Goal: Information Seeking & Learning: Learn about a topic

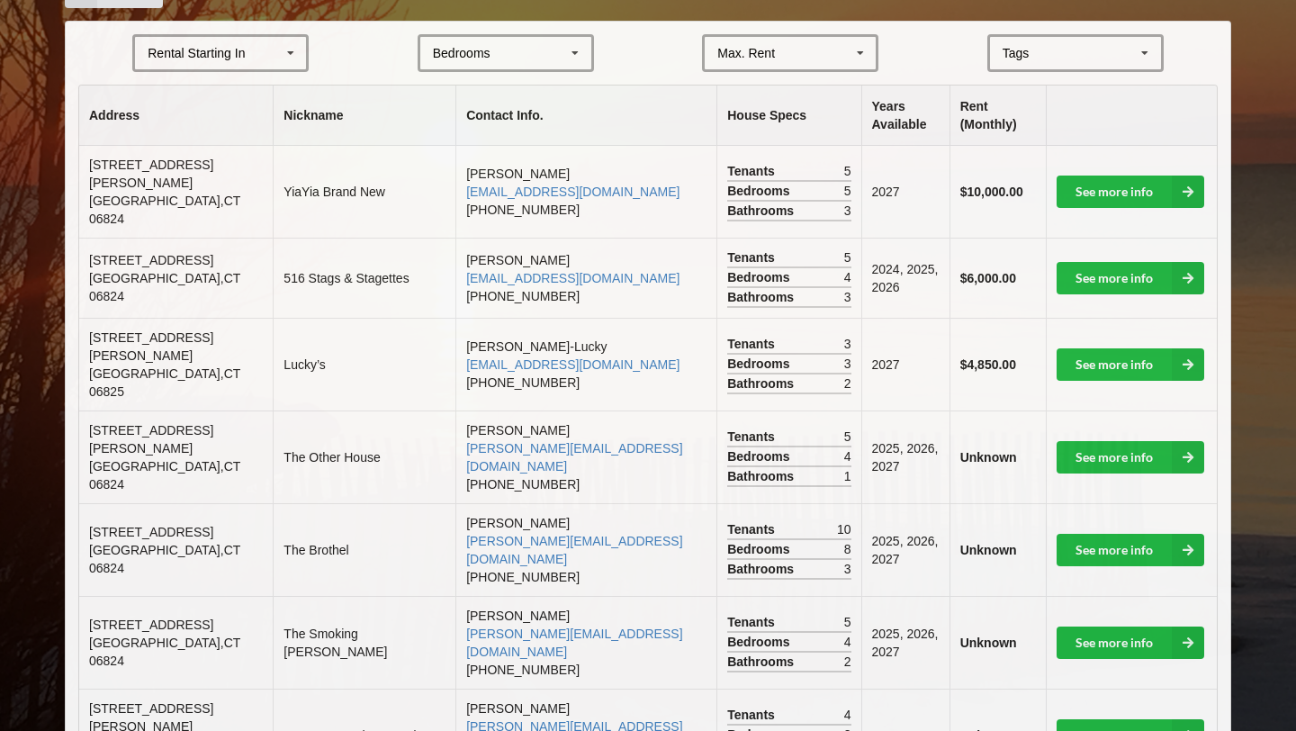
scroll to position [432, 0]
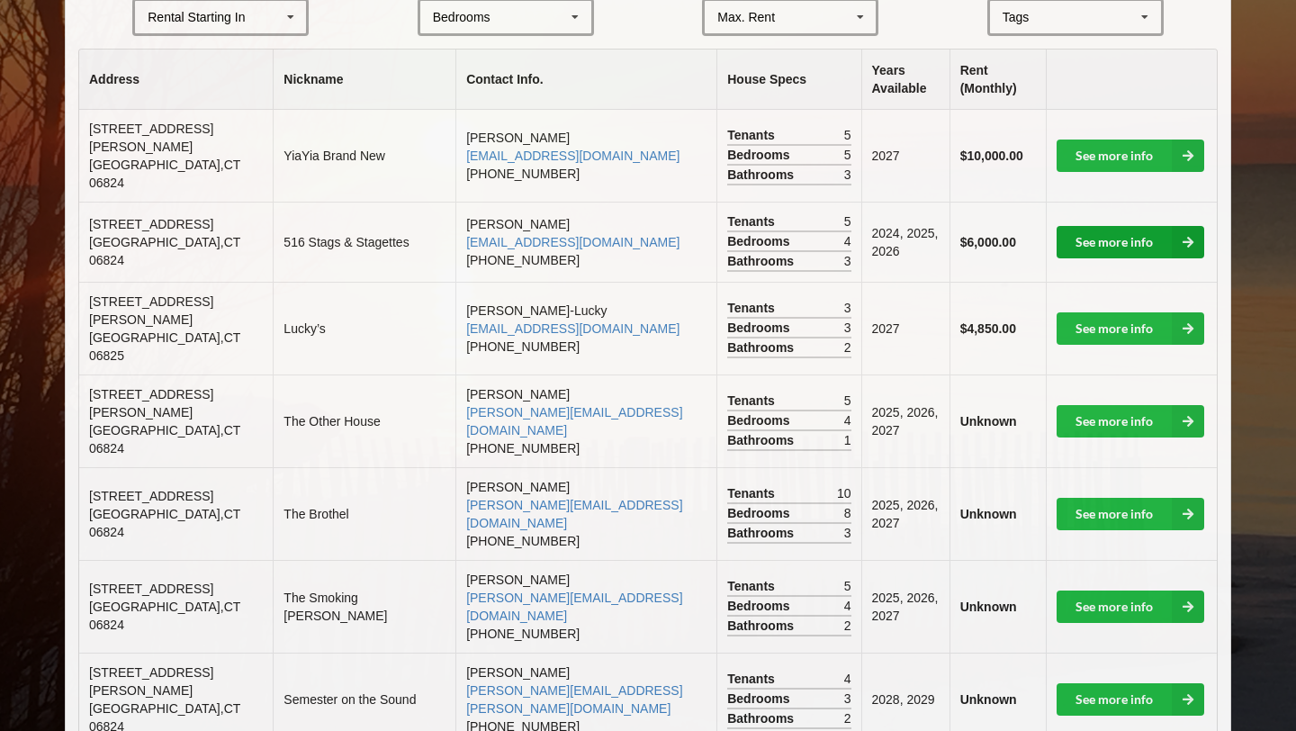
click at [1101, 232] on link "See more info" at bounding box center [1130, 242] width 148 height 32
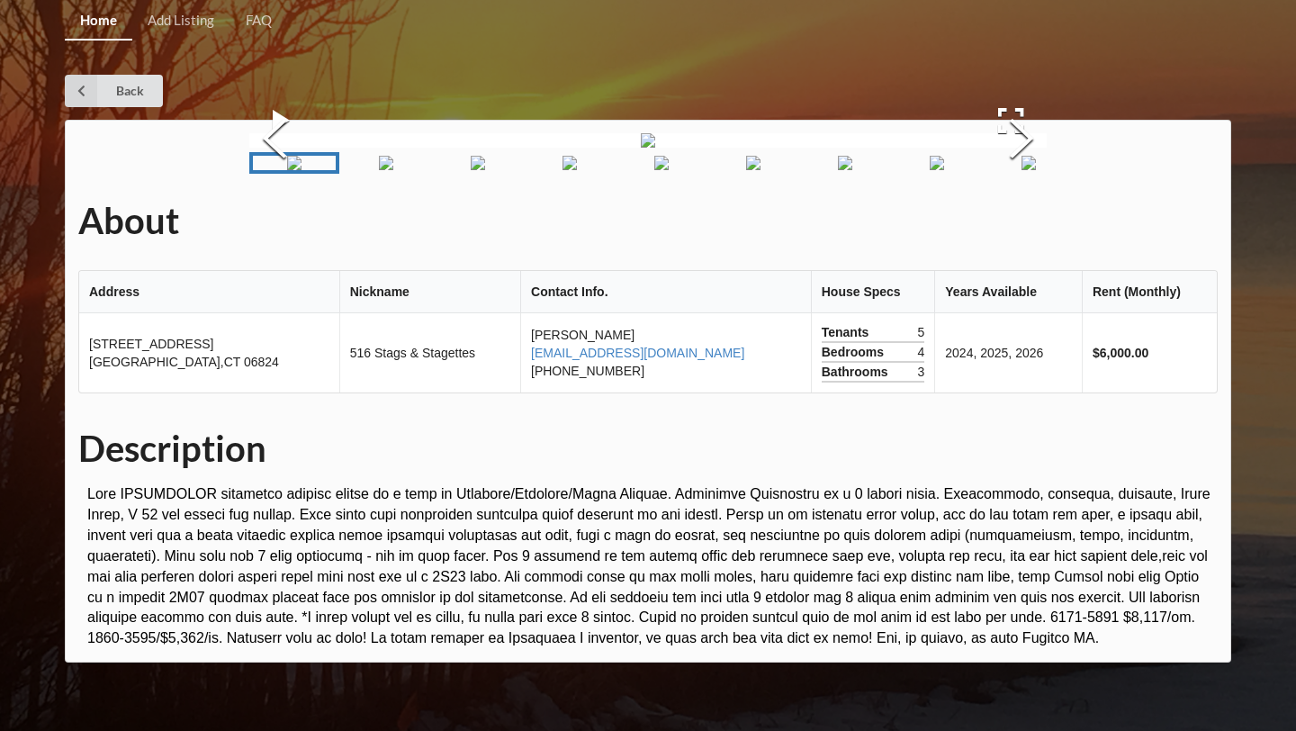
click at [655, 148] on img at bounding box center [648, 140] width 14 height 14
click at [1010, 222] on button "Next Slide" at bounding box center [1021, 140] width 50 height 163
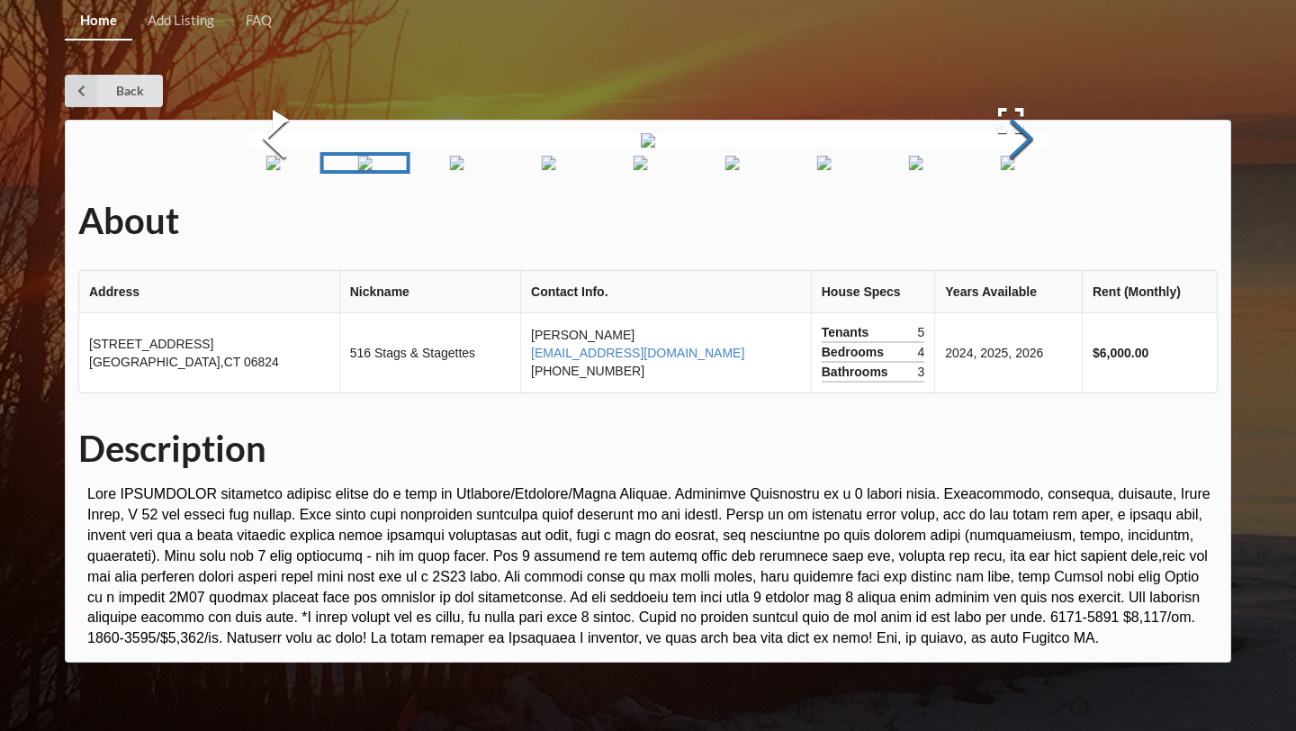
click at [1010, 222] on button "Next Slide" at bounding box center [1021, 140] width 50 height 163
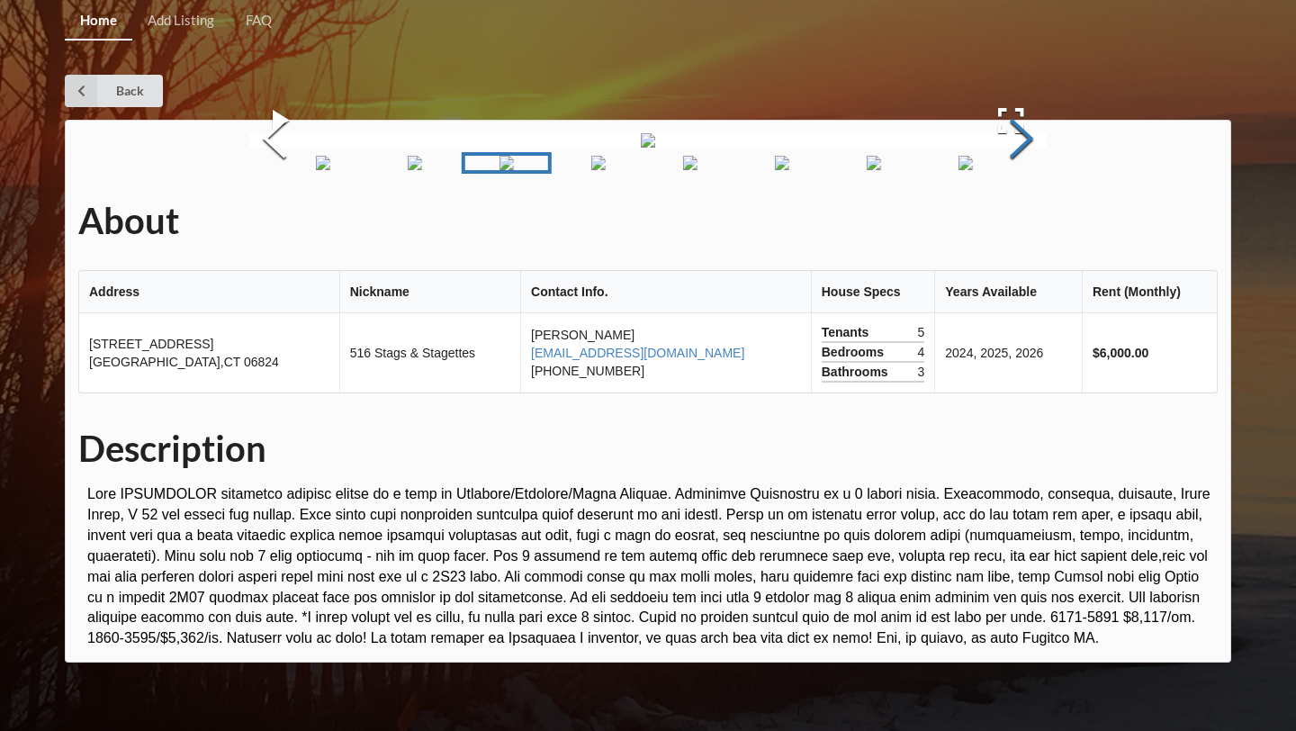
click at [1010, 222] on button "Next Slide" at bounding box center [1021, 140] width 50 height 163
click at [1009, 222] on button "Next Slide" at bounding box center [1021, 140] width 50 height 163
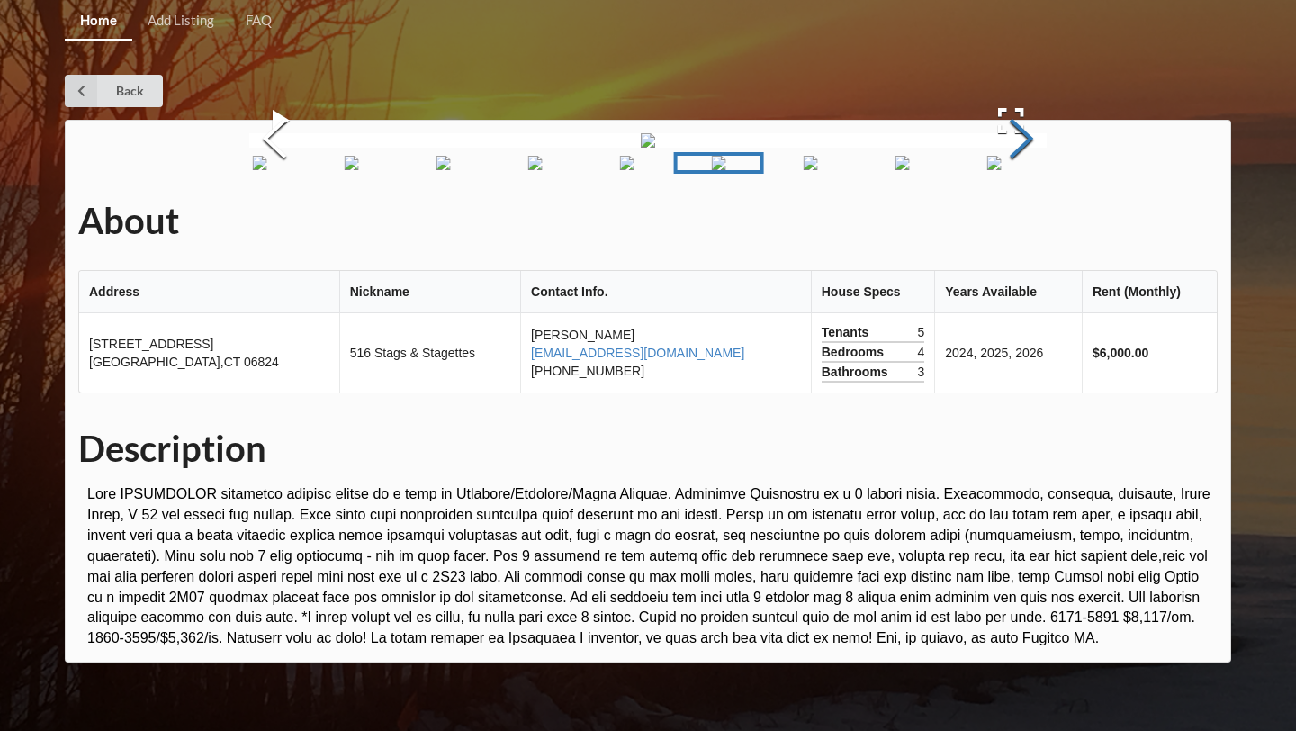
click at [1009, 222] on button "Next Slide" at bounding box center [1021, 140] width 50 height 163
click at [1011, 222] on button "Next Slide" at bounding box center [1021, 140] width 50 height 163
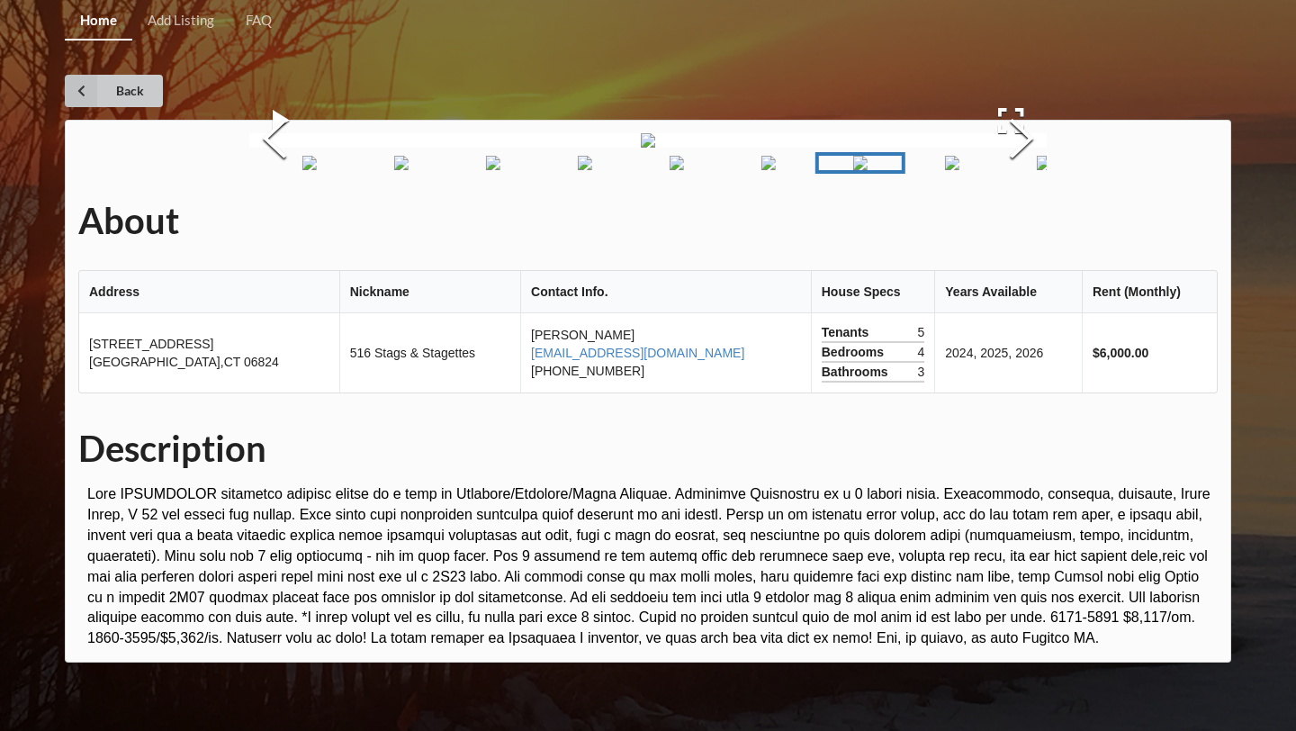
click at [116, 103] on link "Back" at bounding box center [114, 91] width 98 height 32
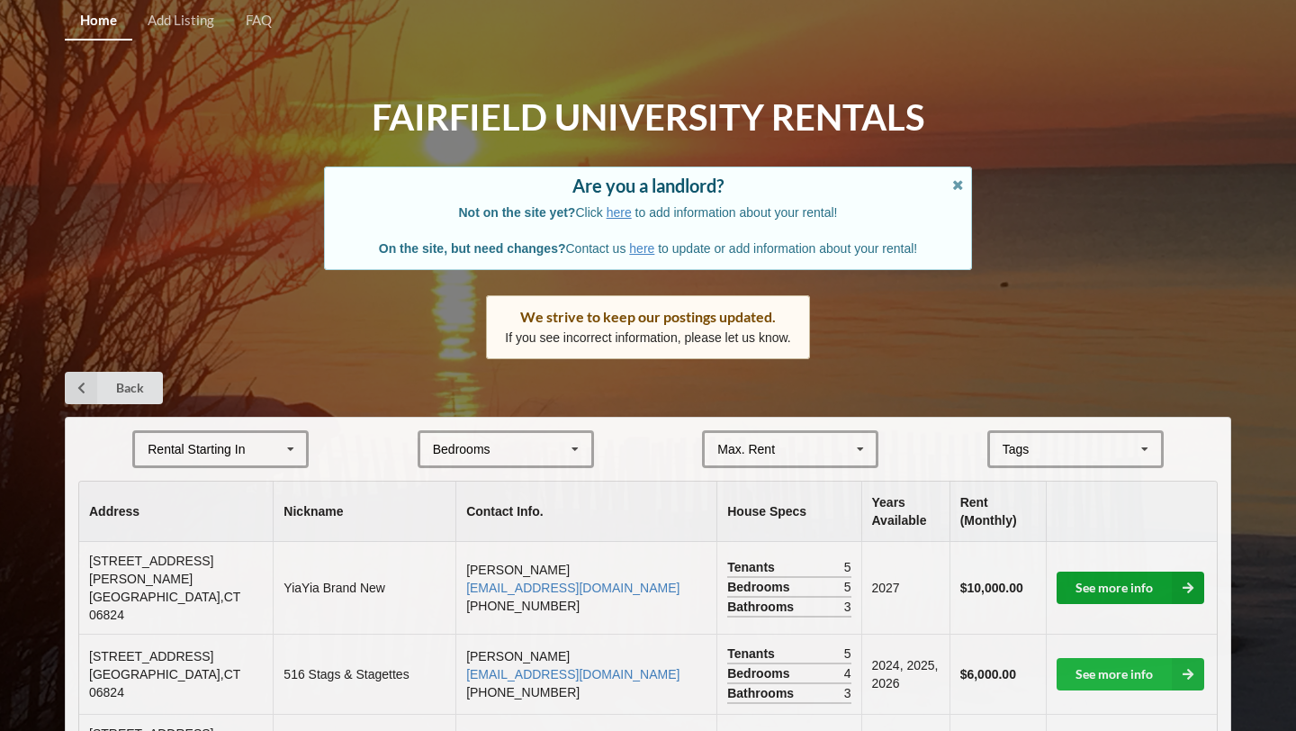
click at [1110, 572] on link "See more info" at bounding box center [1130, 587] width 148 height 32
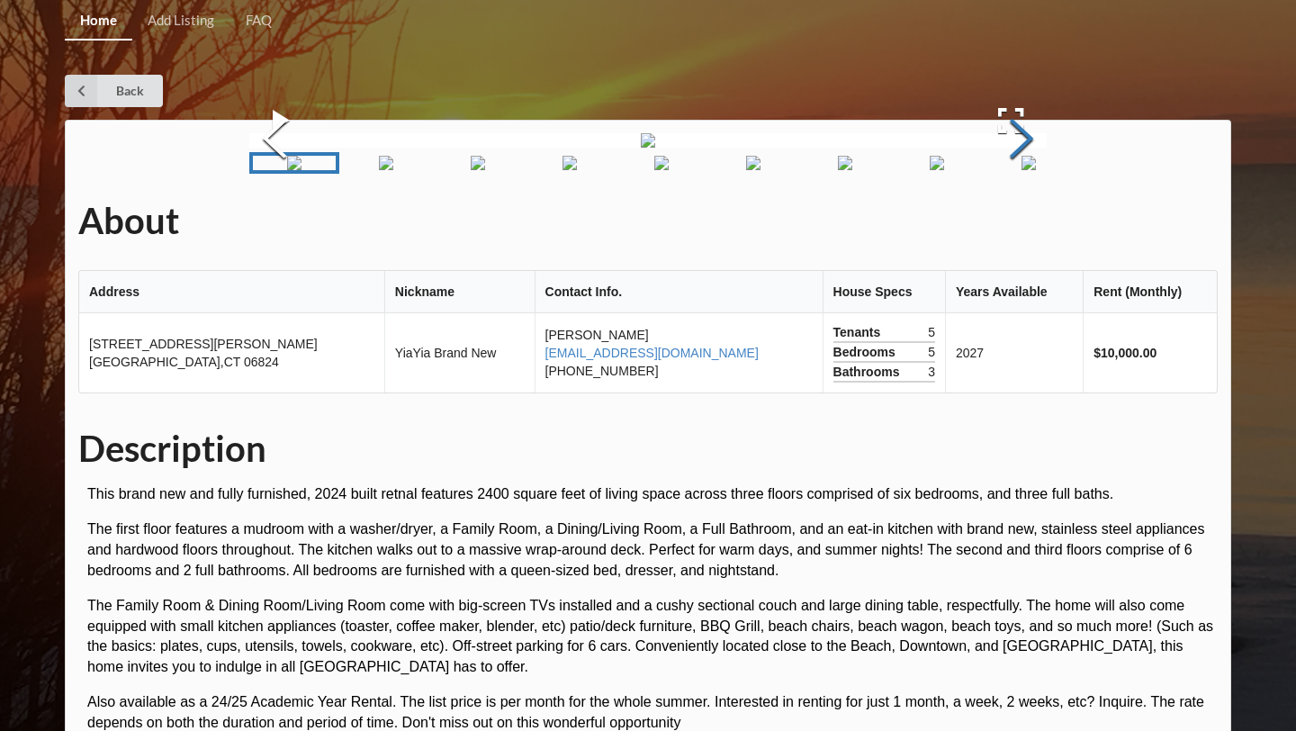
click at [1026, 222] on button "Next Slide" at bounding box center [1021, 140] width 50 height 163
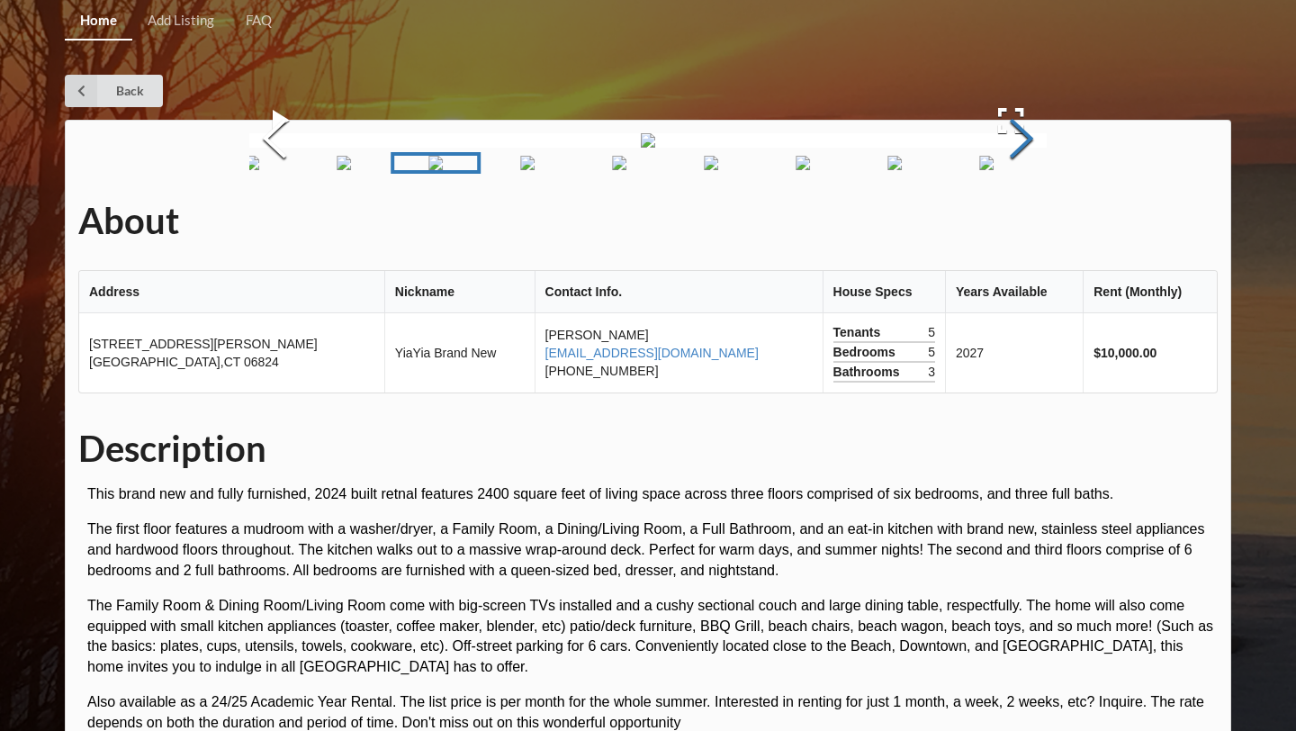
click at [1026, 222] on button "Next Slide" at bounding box center [1021, 140] width 50 height 163
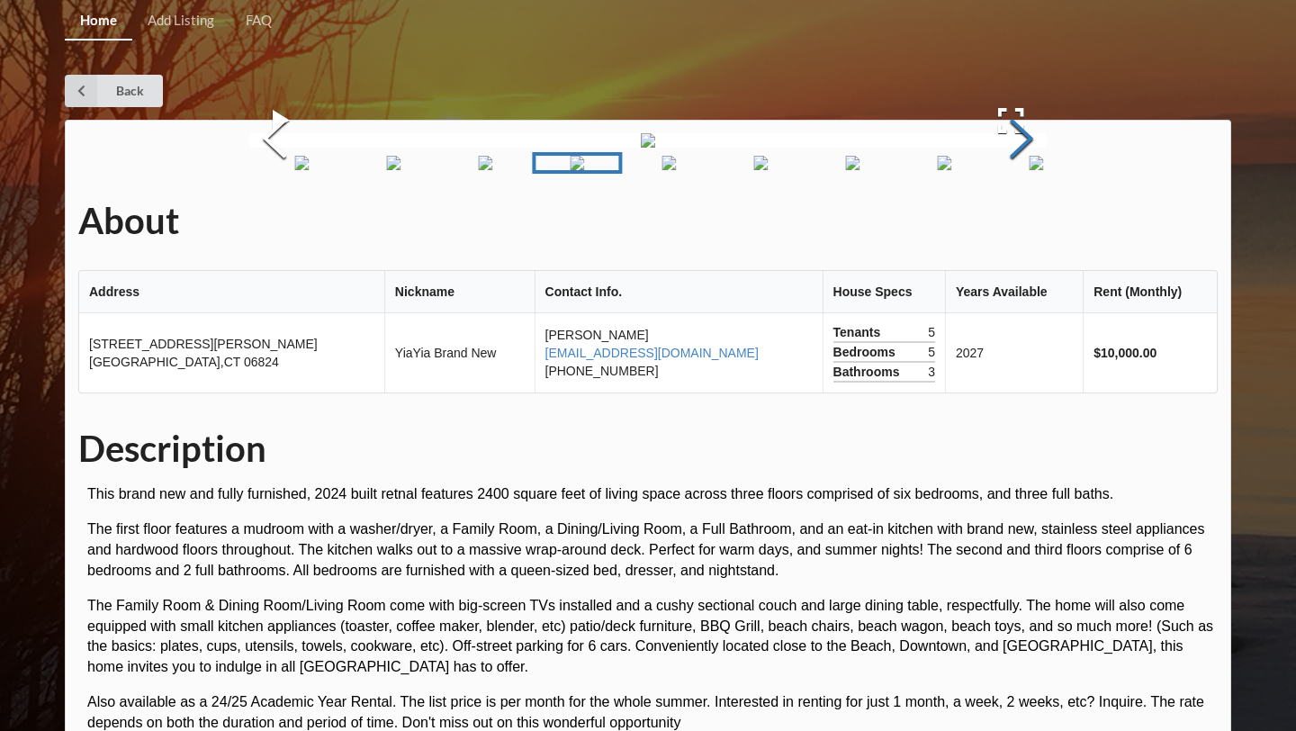
click at [1026, 222] on button "Next Slide" at bounding box center [1021, 140] width 50 height 163
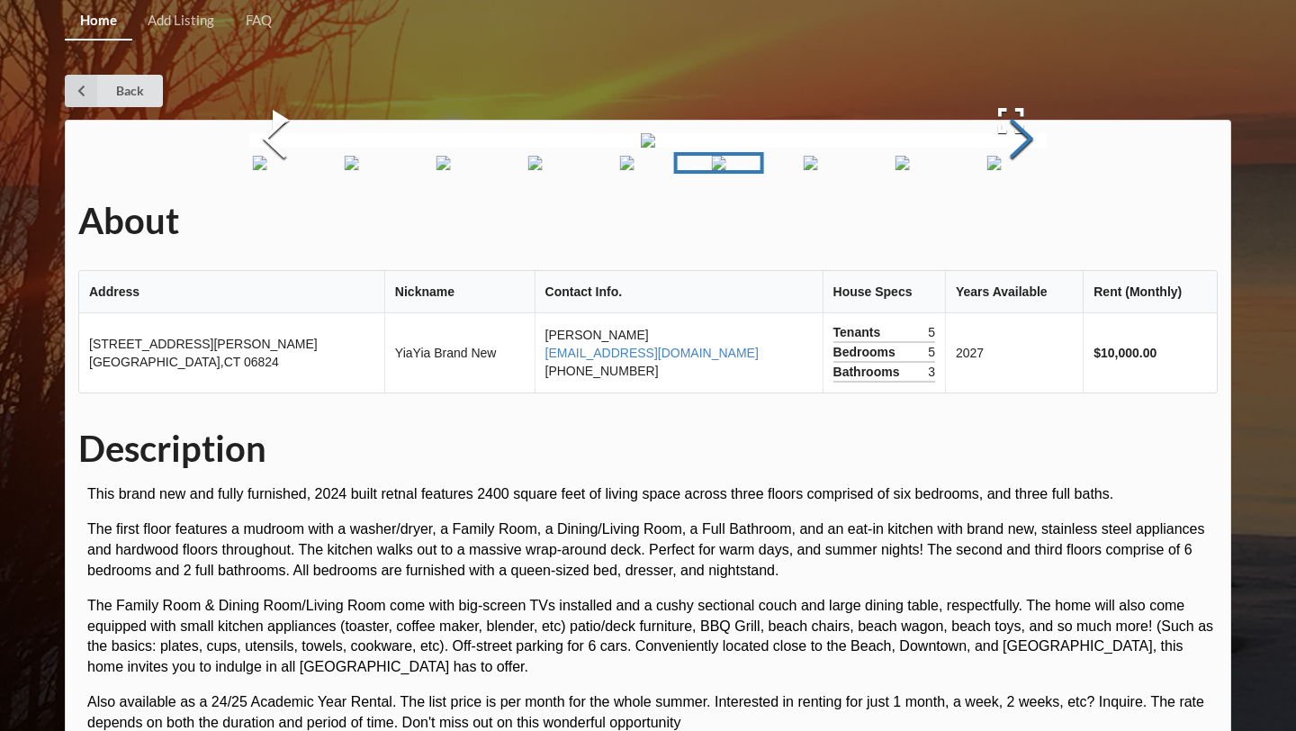
click at [1026, 222] on button "Next Slide" at bounding box center [1021, 140] width 50 height 163
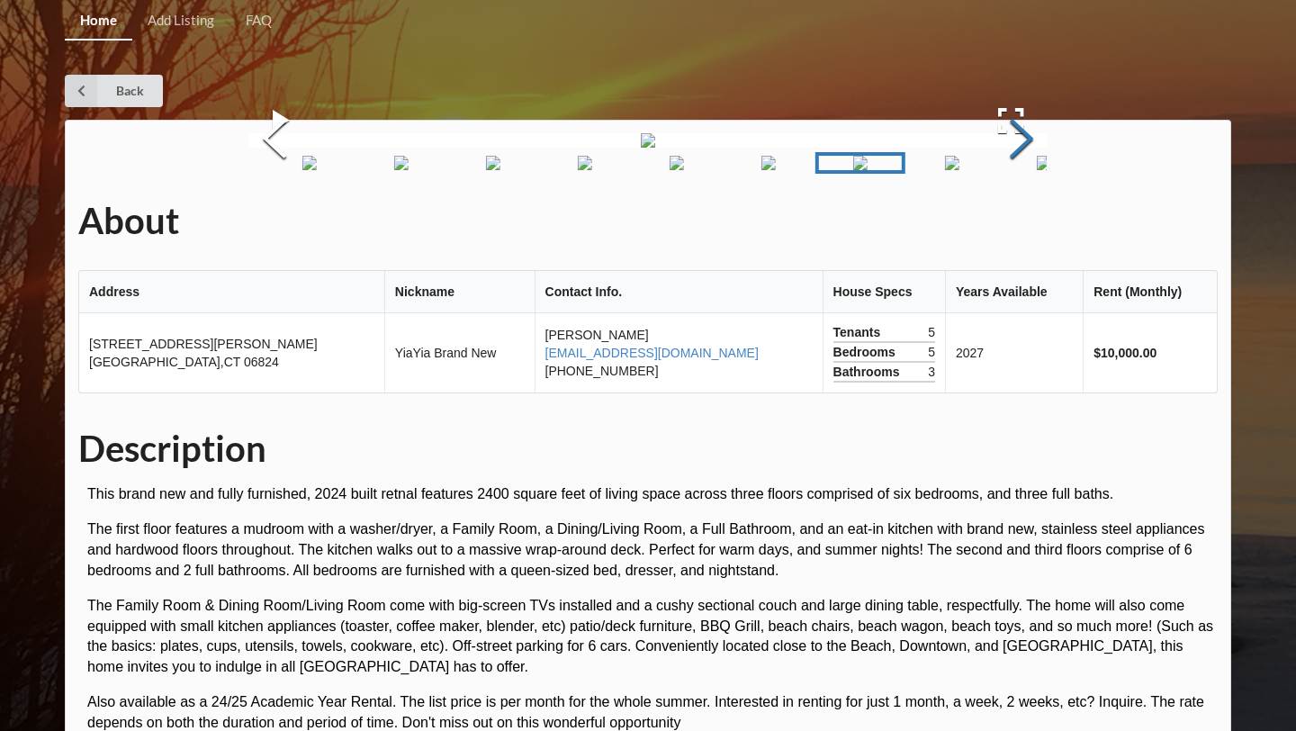
click at [1026, 222] on button "Next Slide" at bounding box center [1021, 140] width 50 height 163
click at [1031, 222] on button "Next Slide" at bounding box center [1021, 140] width 50 height 163
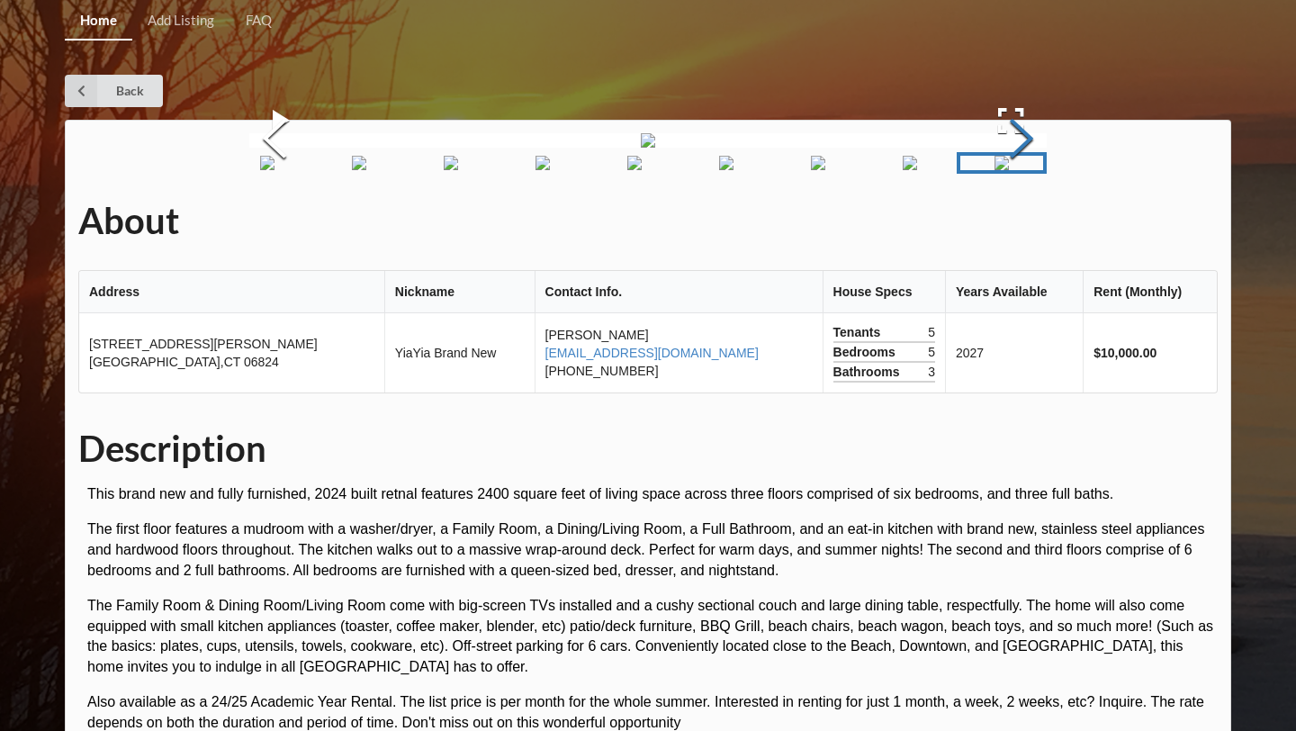
click at [1026, 222] on button "Next Slide" at bounding box center [1021, 140] width 50 height 163
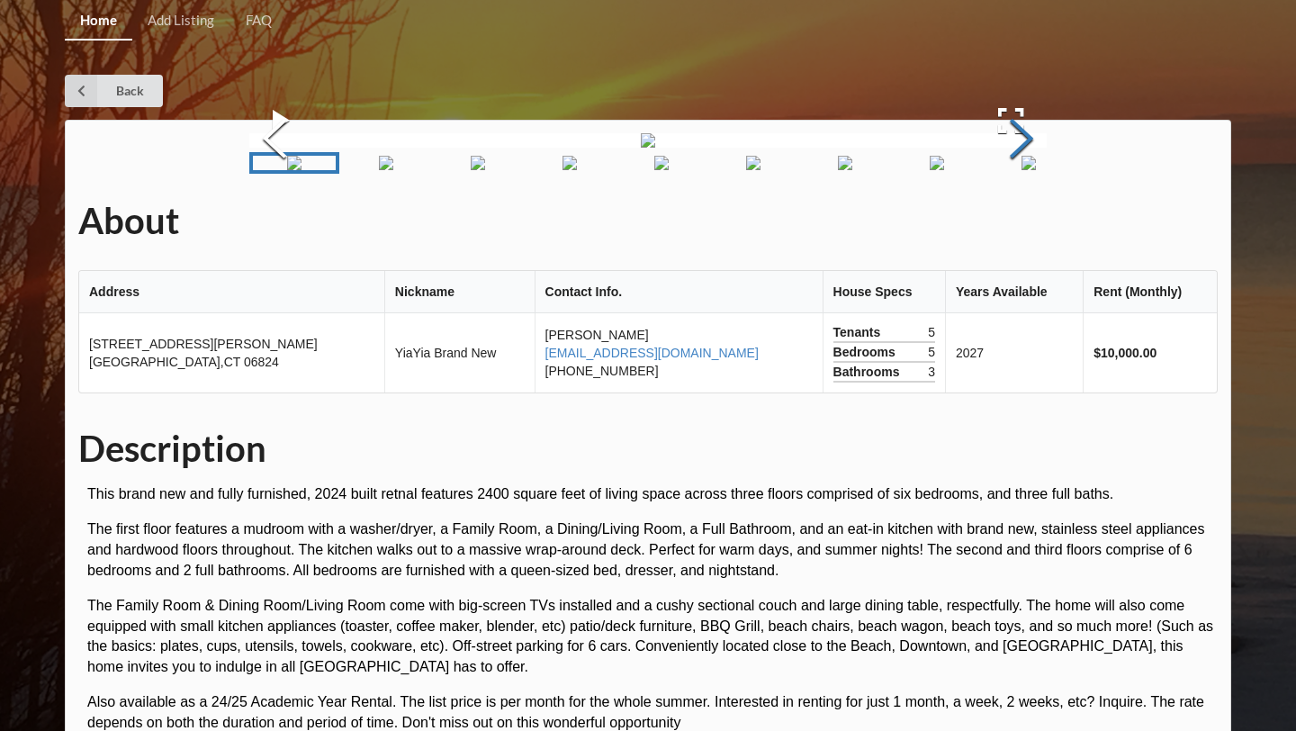
click at [1026, 222] on button "Next Slide" at bounding box center [1021, 140] width 50 height 163
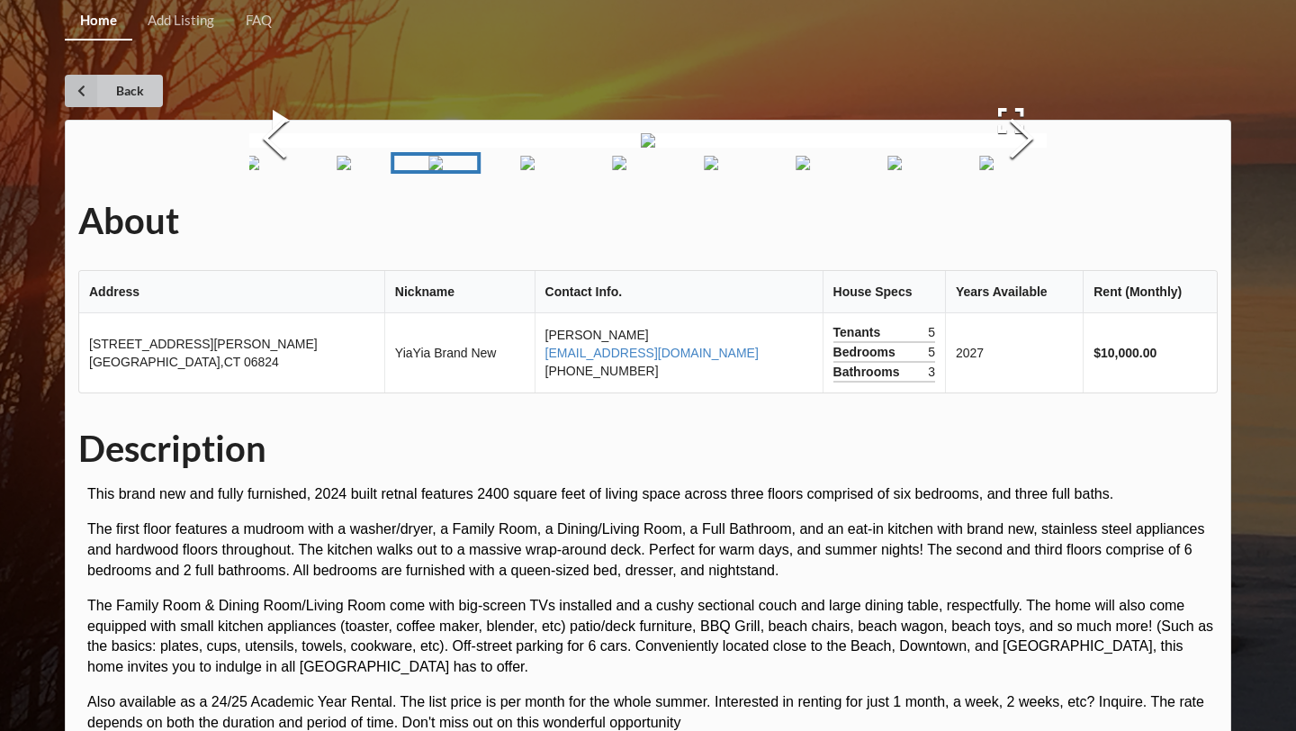
click at [120, 84] on link "Back" at bounding box center [114, 91] width 98 height 32
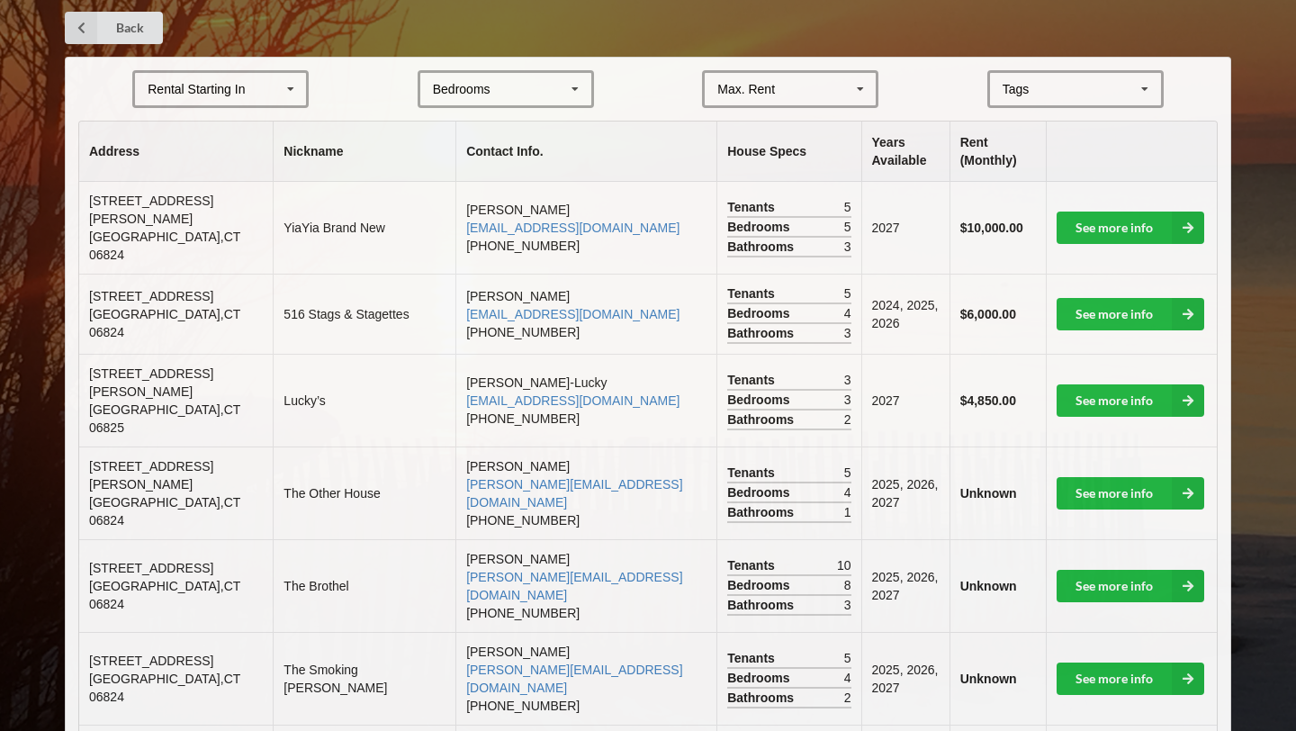
scroll to position [396, 0]
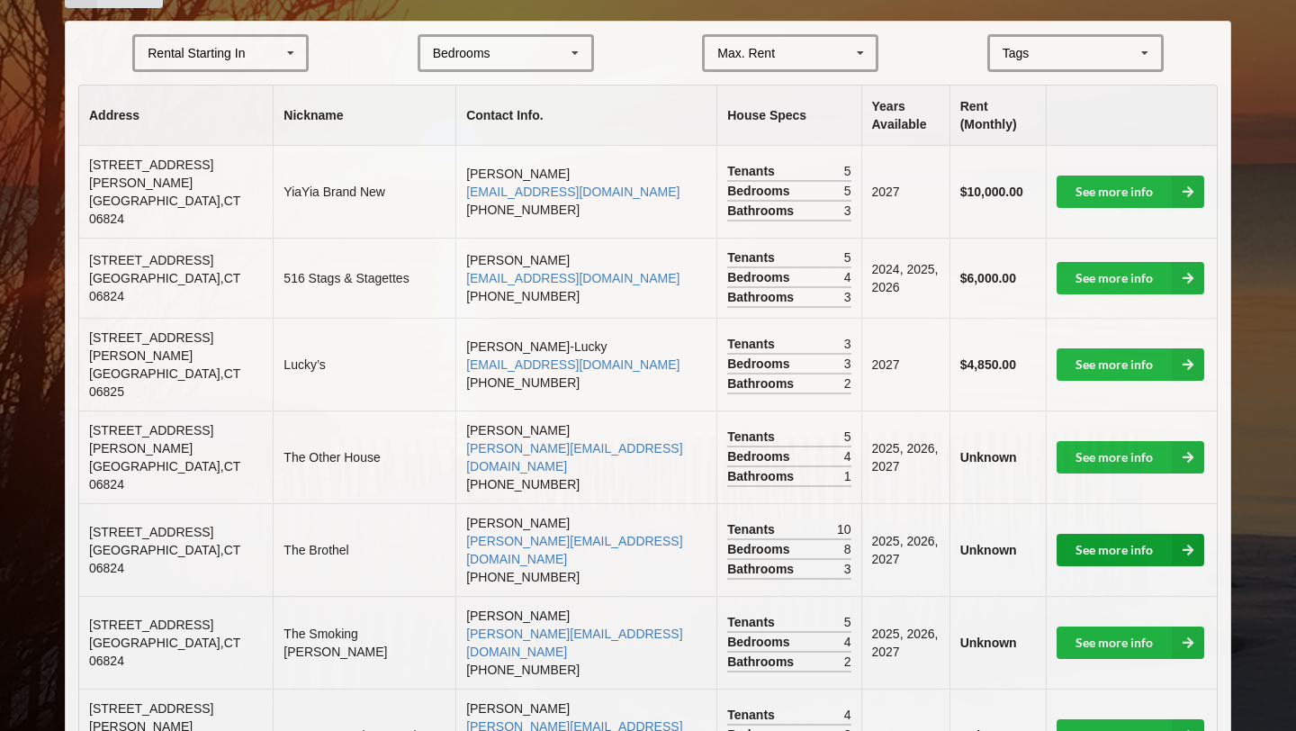
click at [1110, 534] on link "See more info" at bounding box center [1130, 550] width 148 height 32
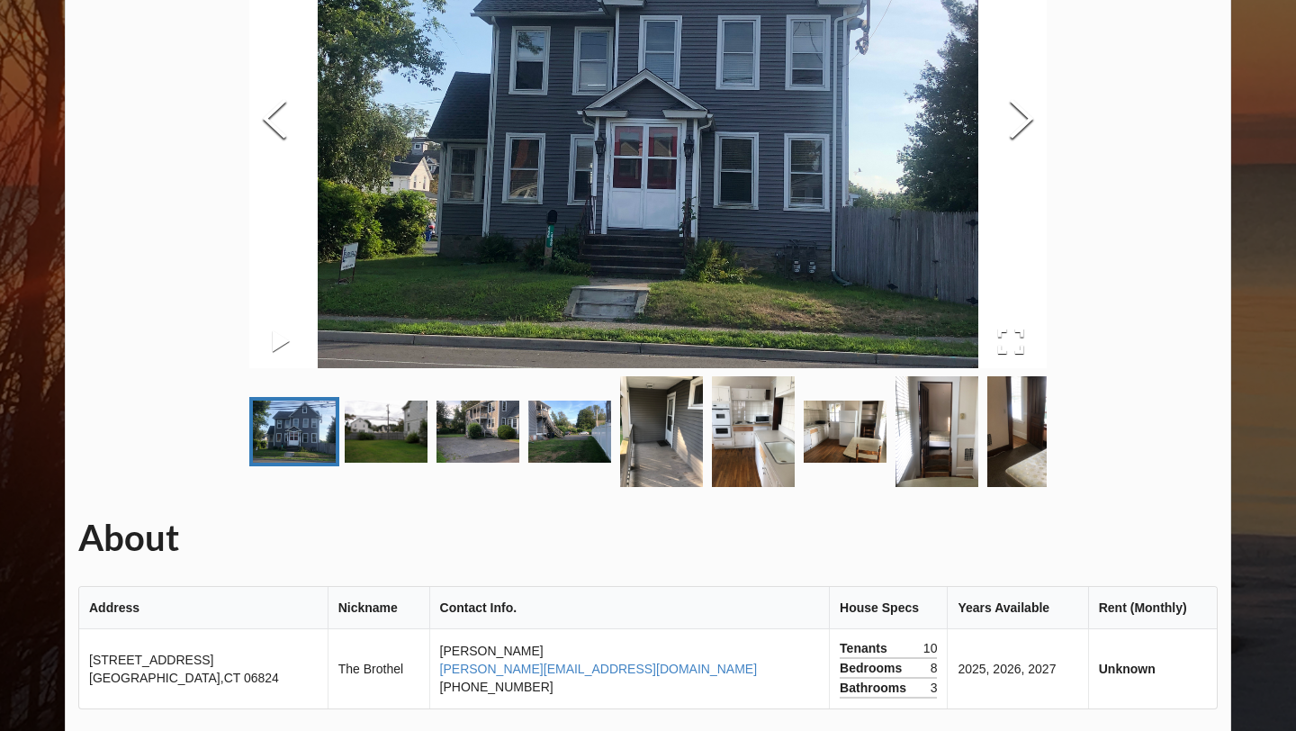
scroll to position [252, 0]
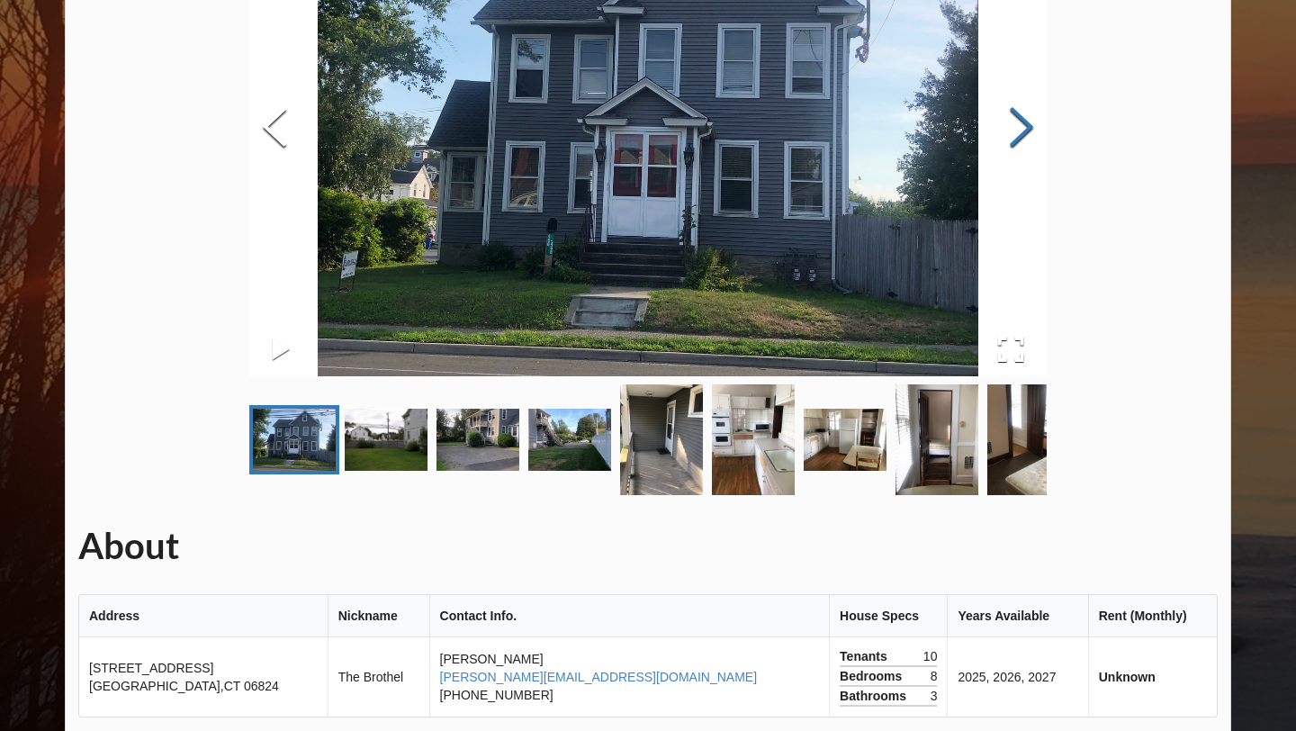
click at [1005, 158] on button "Next Slide" at bounding box center [1021, 129] width 50 height 163
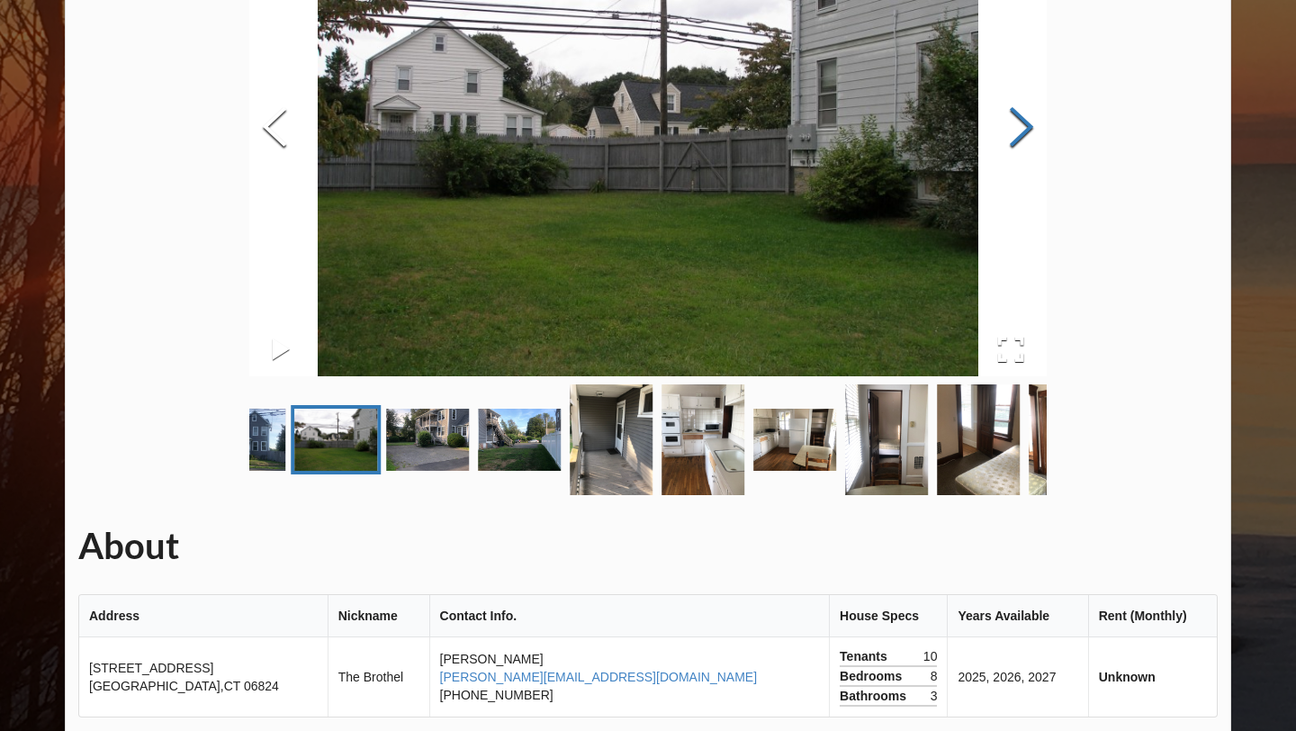
click at [1005, 158] on button "Next Slide" at bounding box center [1021, 129] width 50 height 163
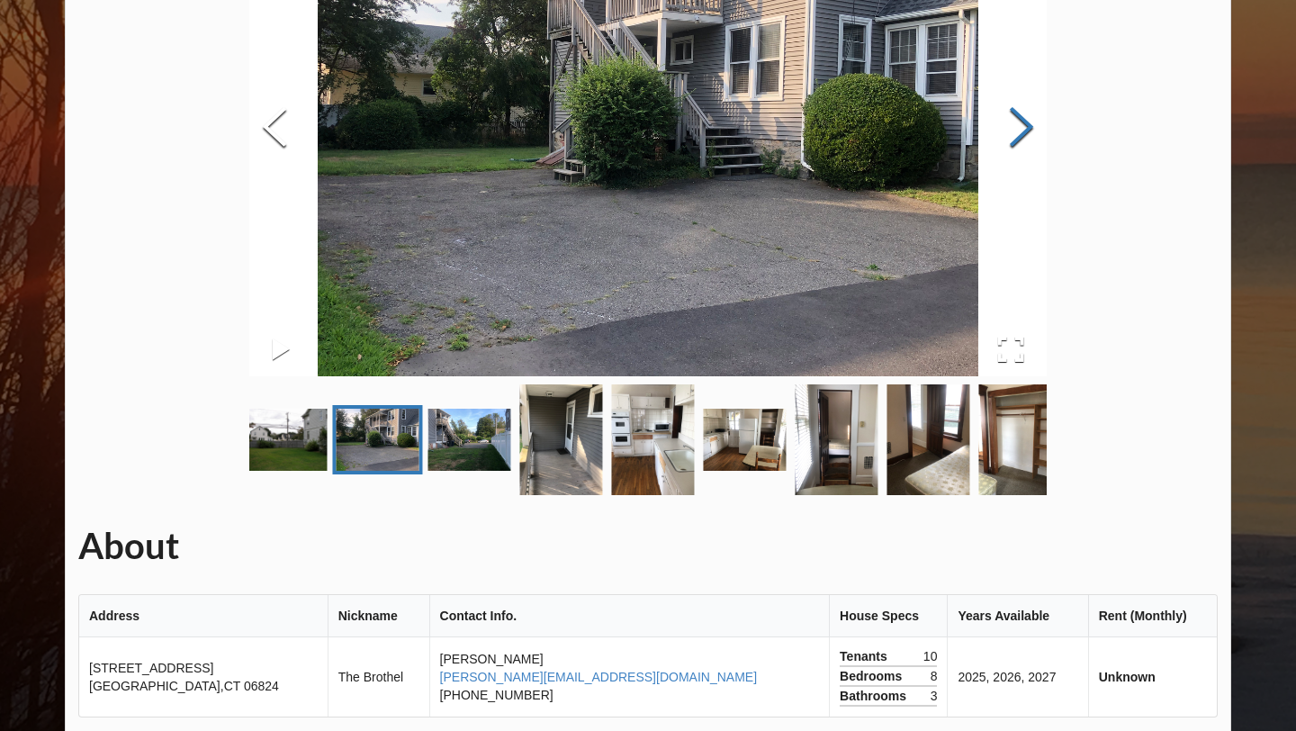
click at [1005, 158] on button "Next Slide" at bounding box center [1021, 129] width 50 height 163
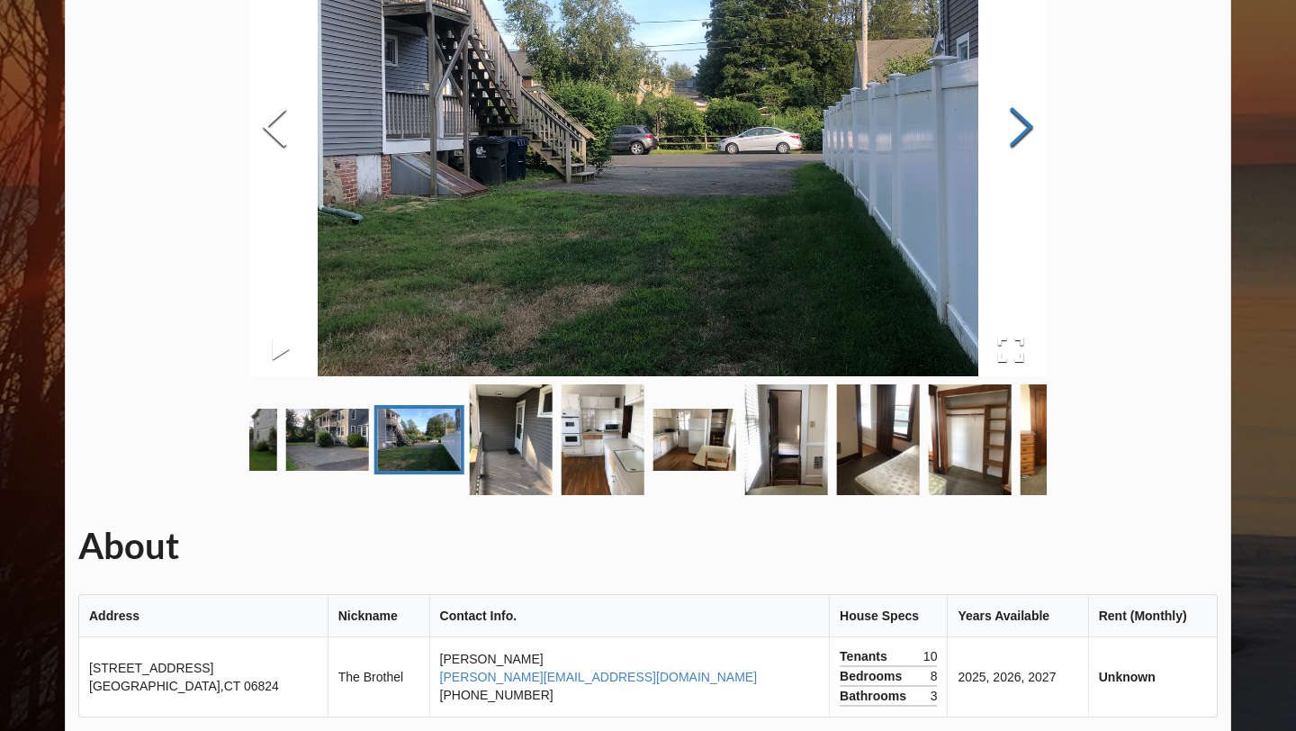
click at [1005, 158] on button "Next Slide" at bounding box center [1021, 129] width 50 height 163
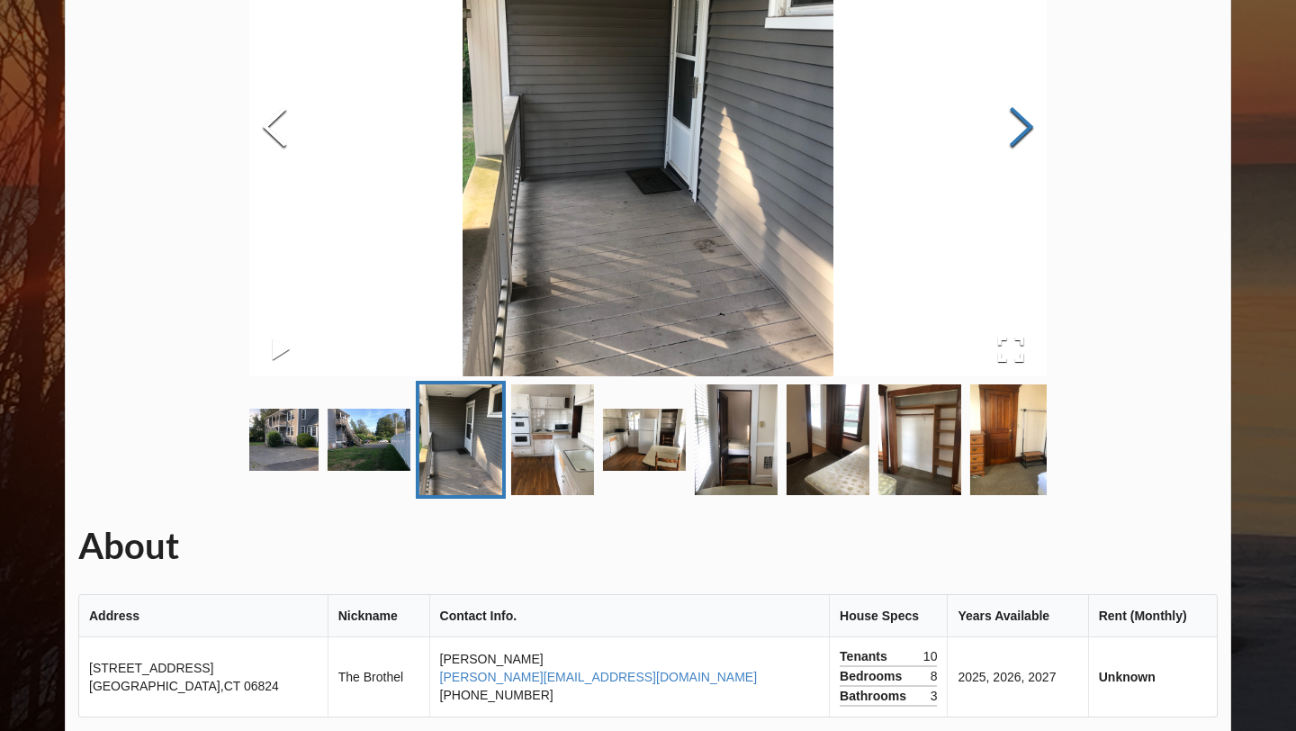
click at [1005, 158] on button "Next Slide" at bounding box center [1021, 129] width 50 height 163
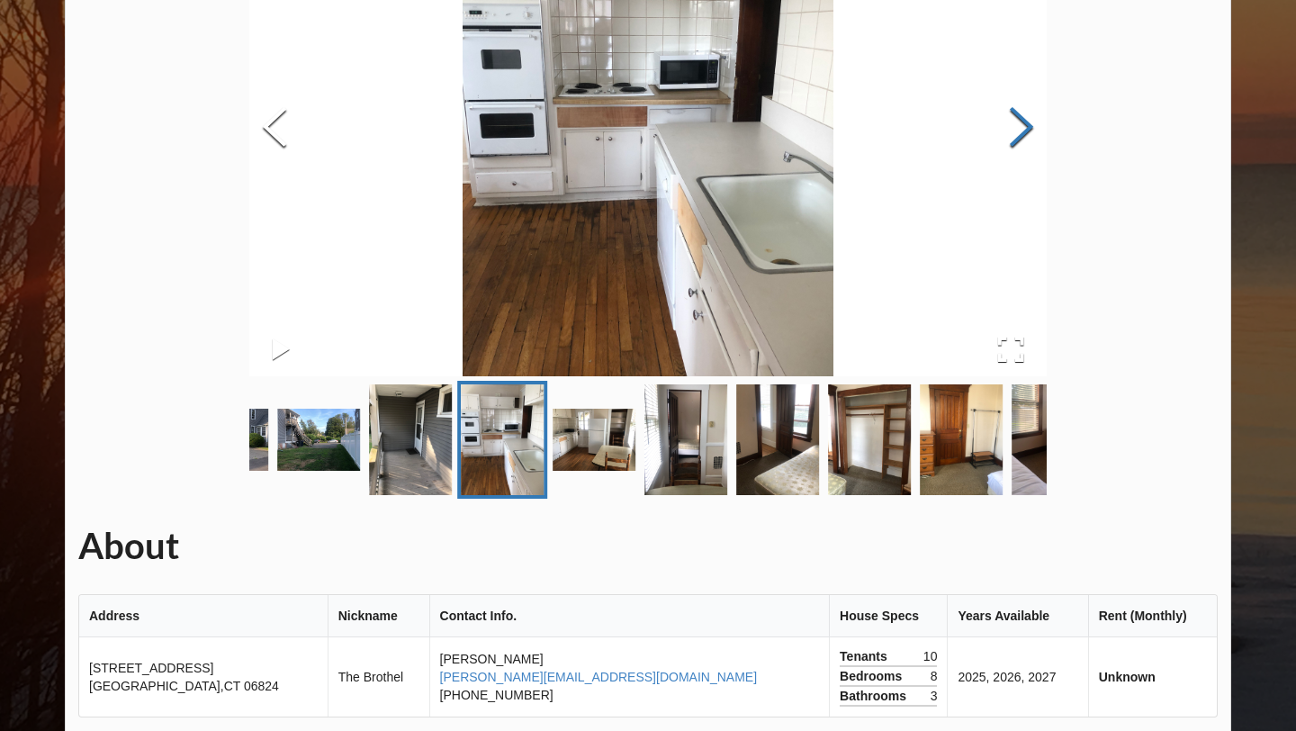
click at [1012, 136] on button "Next Slide" at bounding box center [1021, 129] width 50 height 163
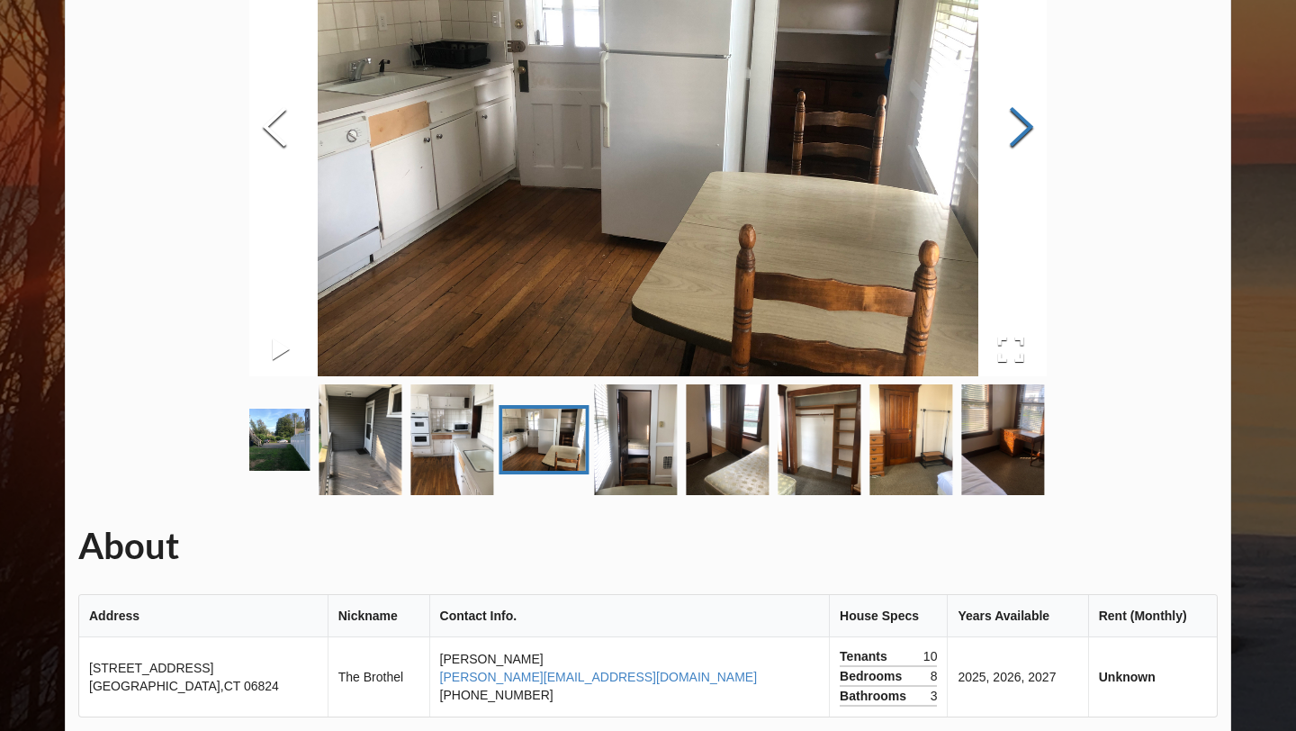
click at [1012, 136] on button "Next Slide" at bounding box center [1021, 129] width 50 height 163
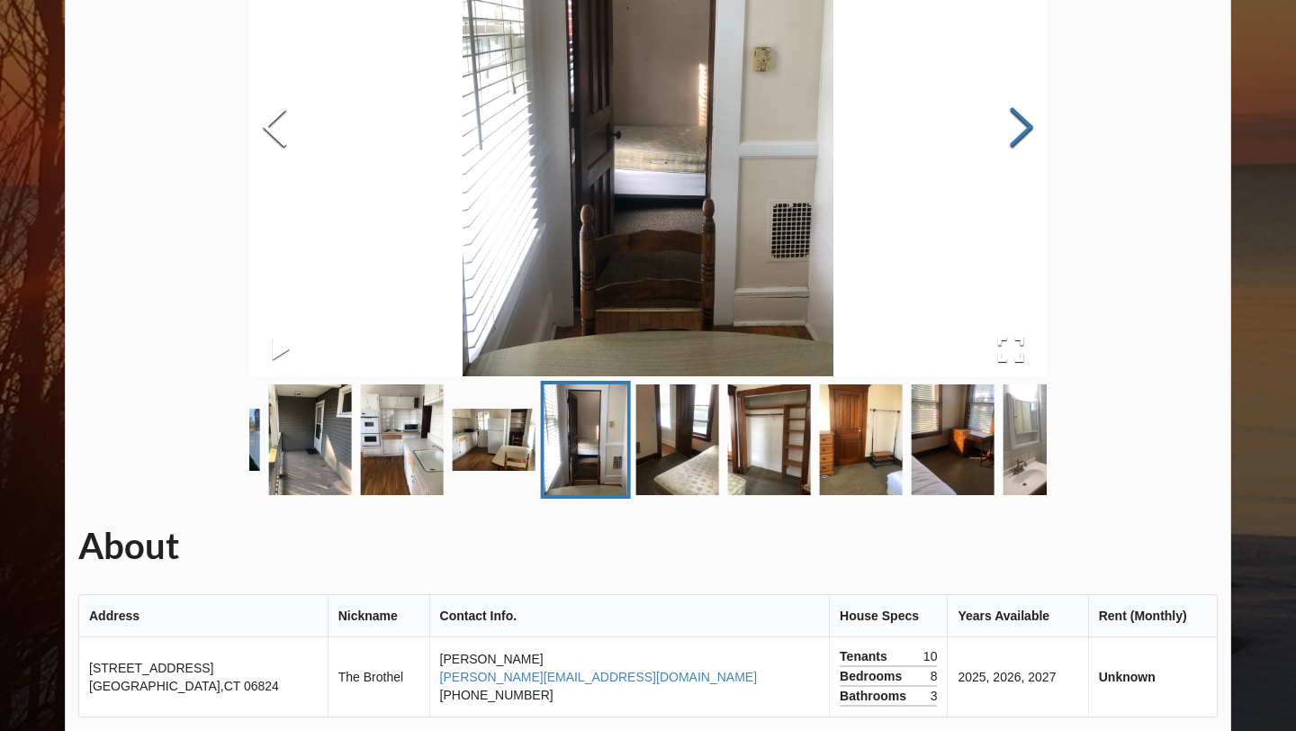
click at [1012, 136] on button "Next Slide" at bounding box center [1021, 129] width 50 height 163
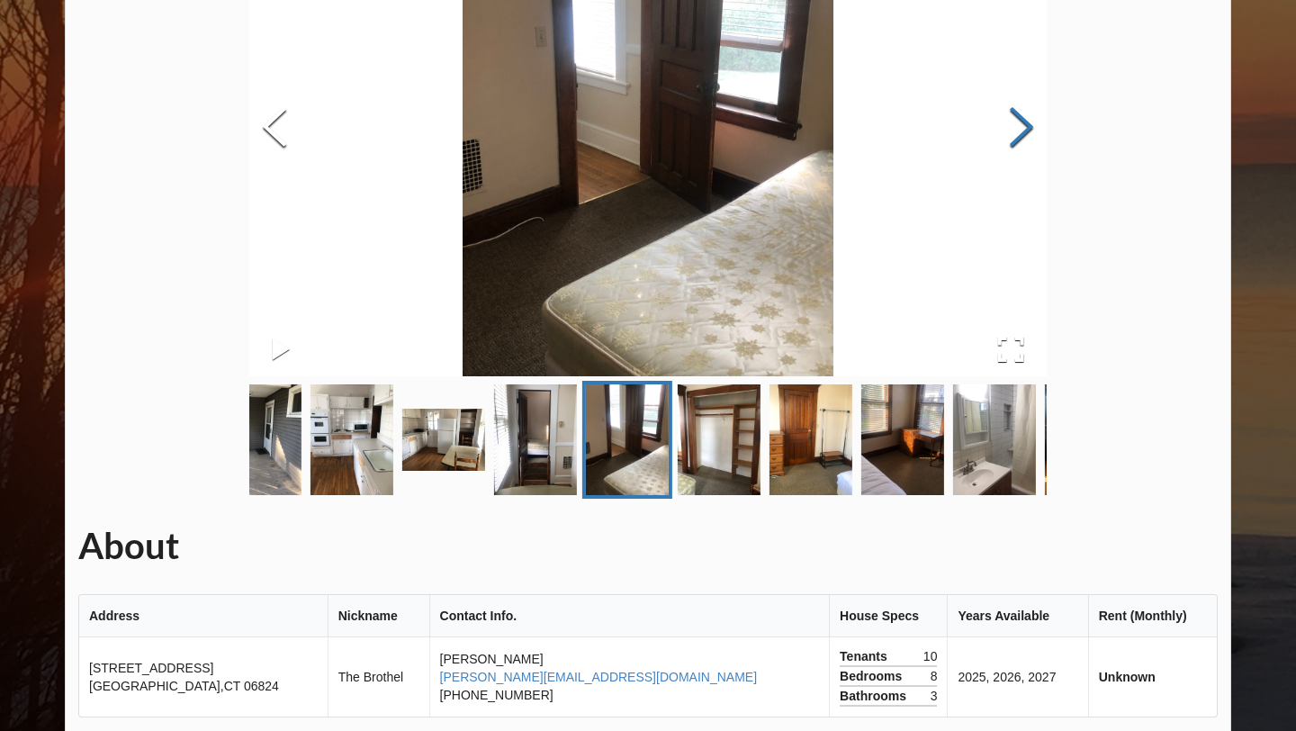
click at [1012, 136] on button "Next Slide" at bounding box center [1021, 129] width 50 height 163
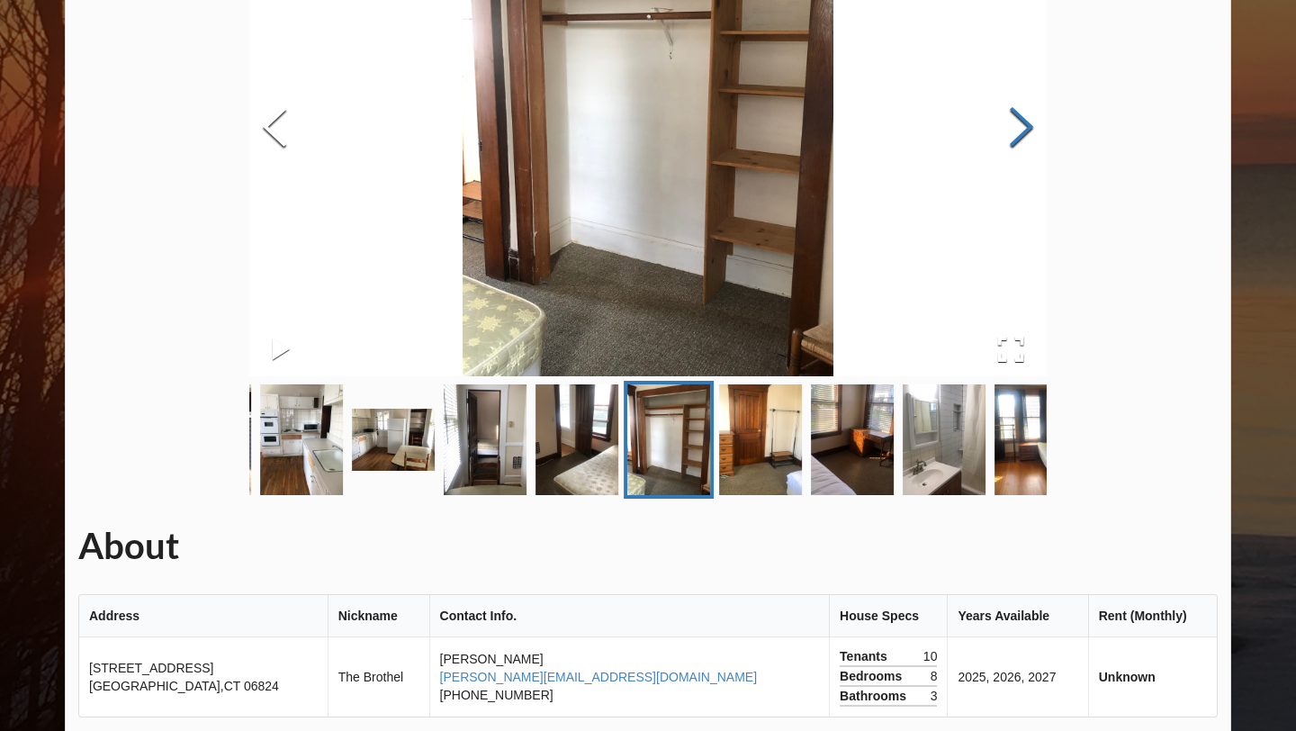
click at [1012, 136] on button "Next Slide" at bounding box center [1021, 129] width 50 height 163
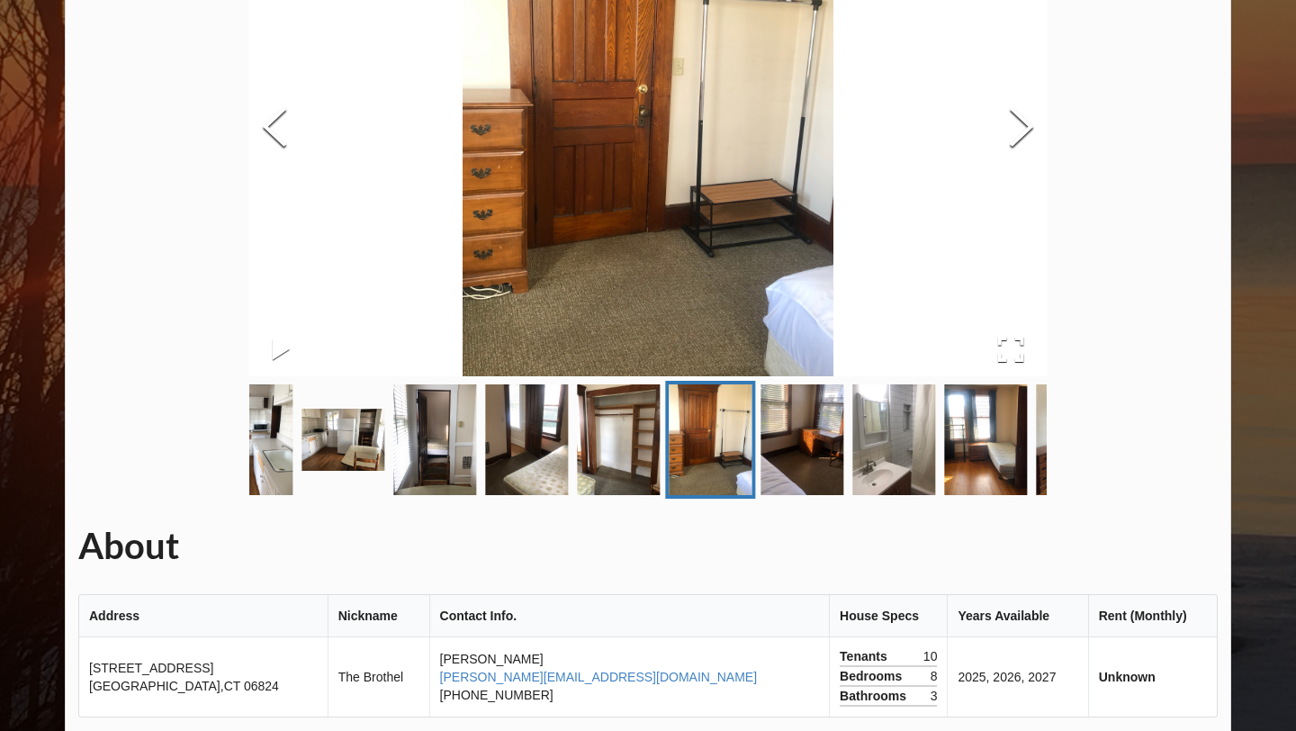
click at [1, 121] on div "Home Add Listing FAQ Back About Address Nickname Contact Info. House Specs Year…" at bounding box center [648, 601] width 1296 height 1707
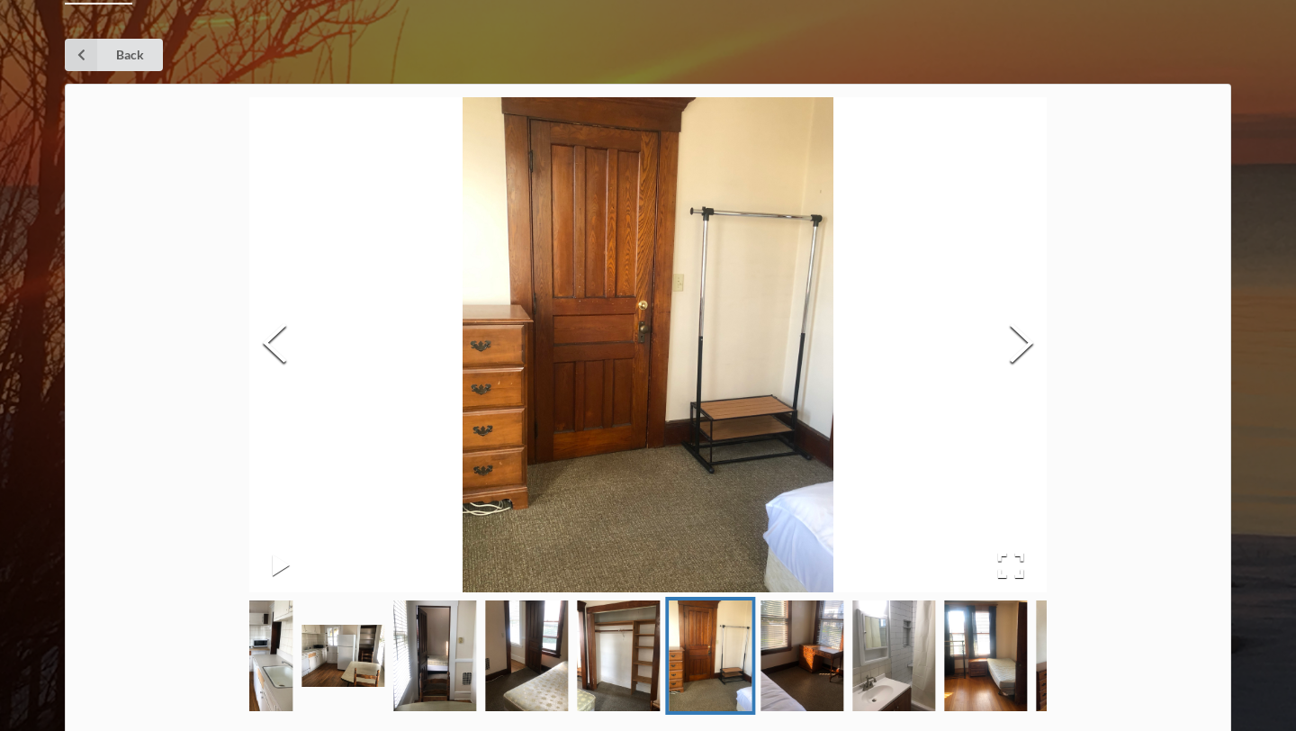
scroll to position [0, 0]
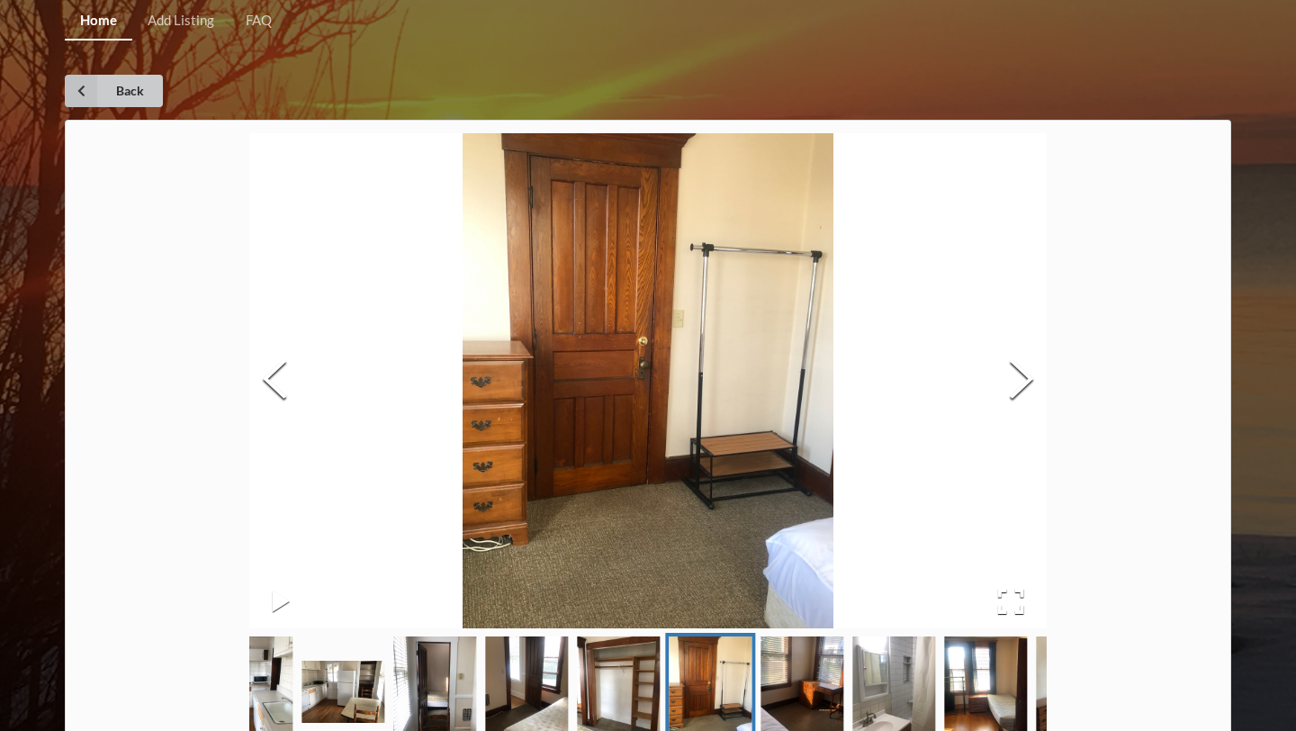
click at [133, 92] on link "Back" at bounding box center [114, 91] width 98 height 32
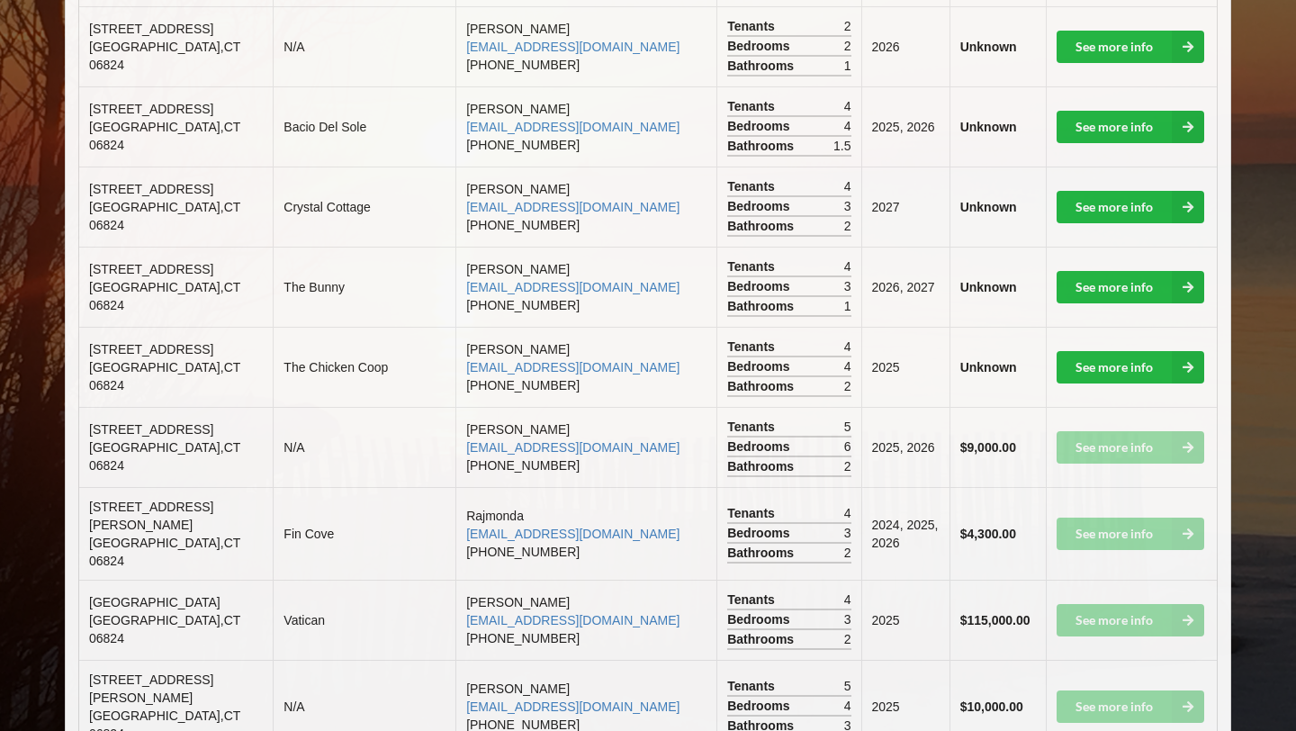
scroll to position [1620, 0]
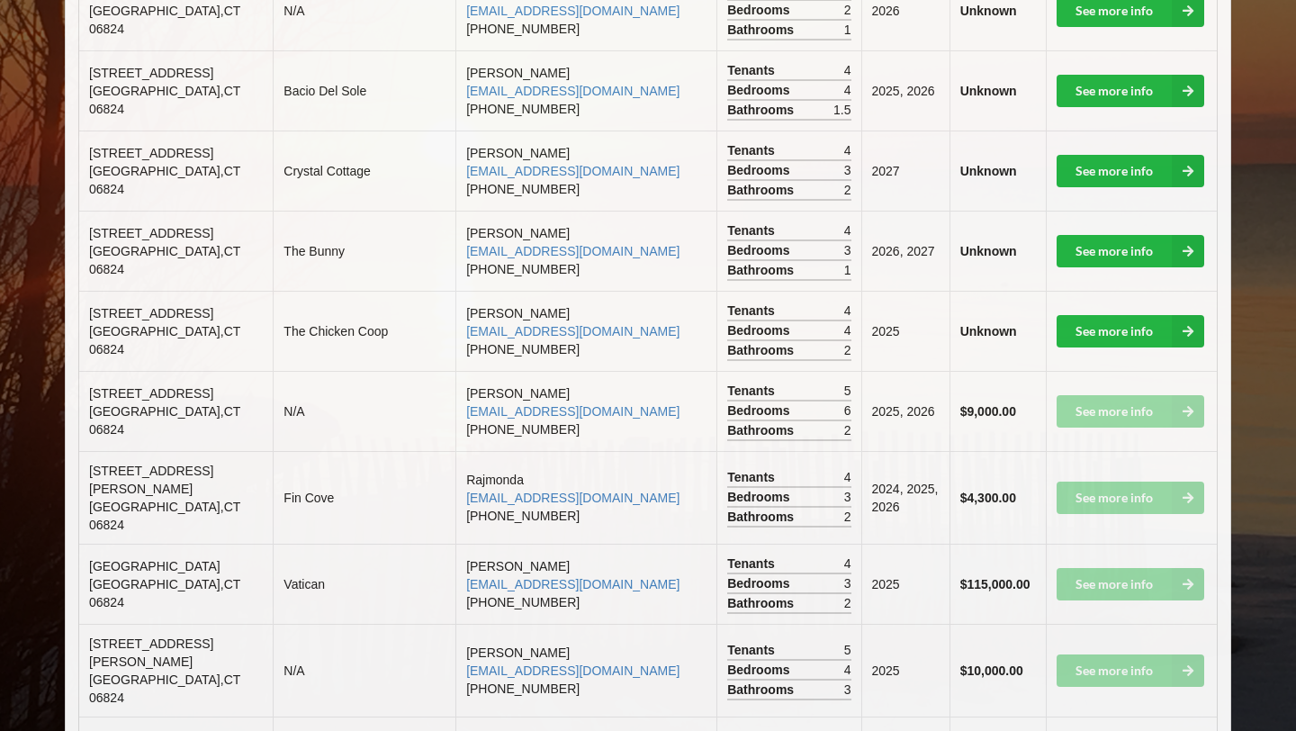
click at [1080, 544] on td "See more info" at bounding box center [1132, 584] width 172 height 80
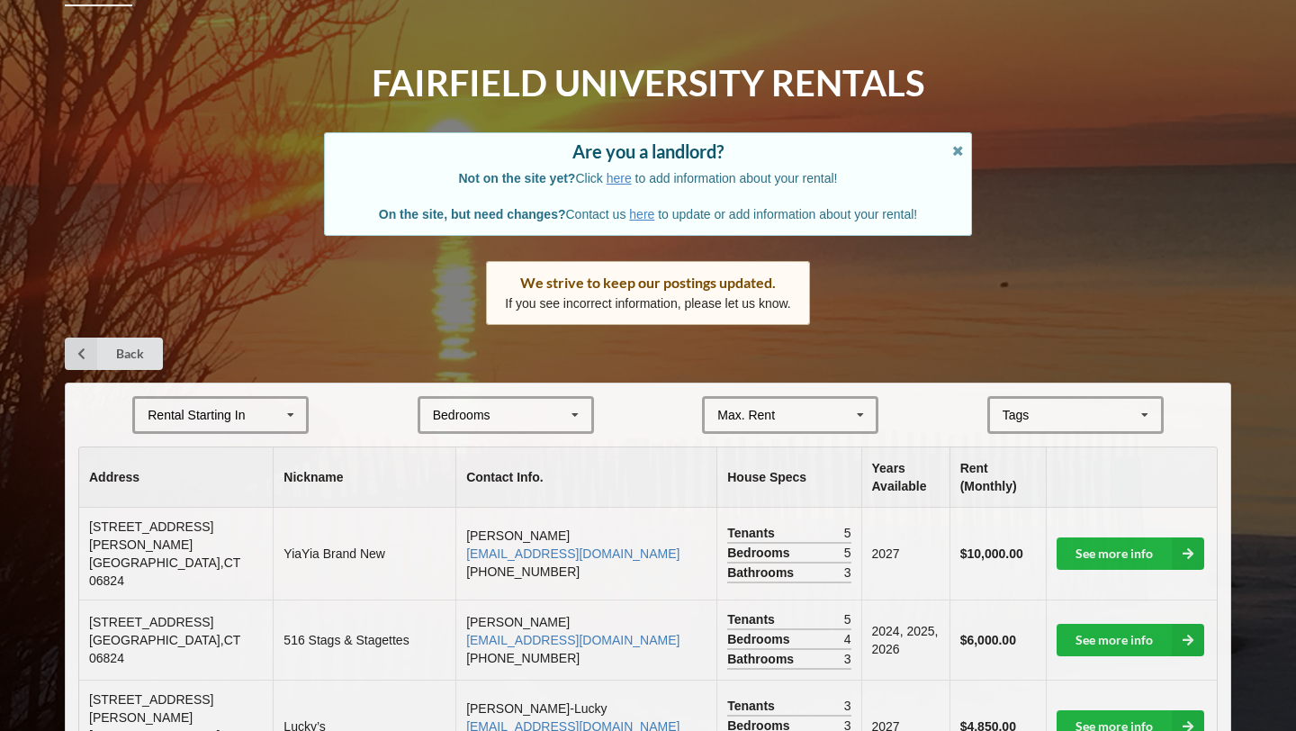
scroll to position [0, 0]
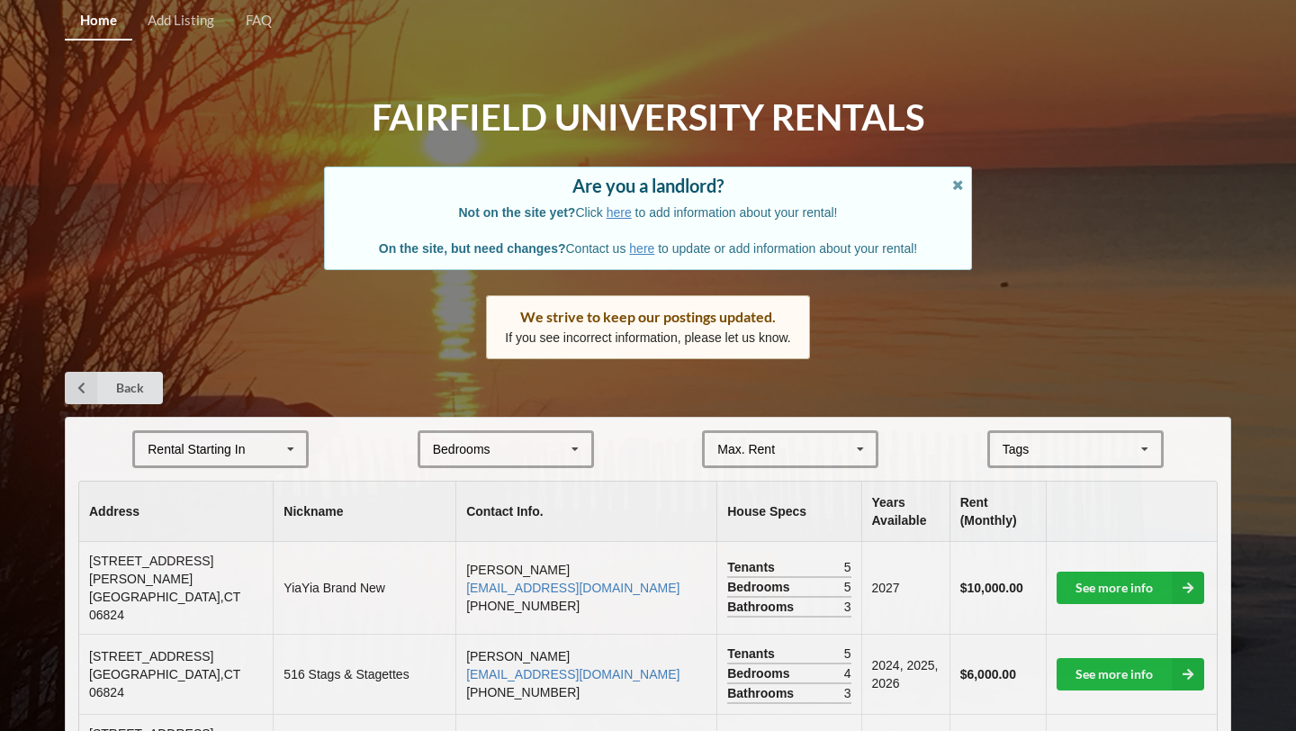
click at [285, 447] on icon at bounding box center [290, 449] width 27 height 33
click at [285, 440] on icon at bounding box center [290, 449] width 27 height 33
click at [240, 571] on div "2028" at bounding box center [220, 581] width 171 height 33
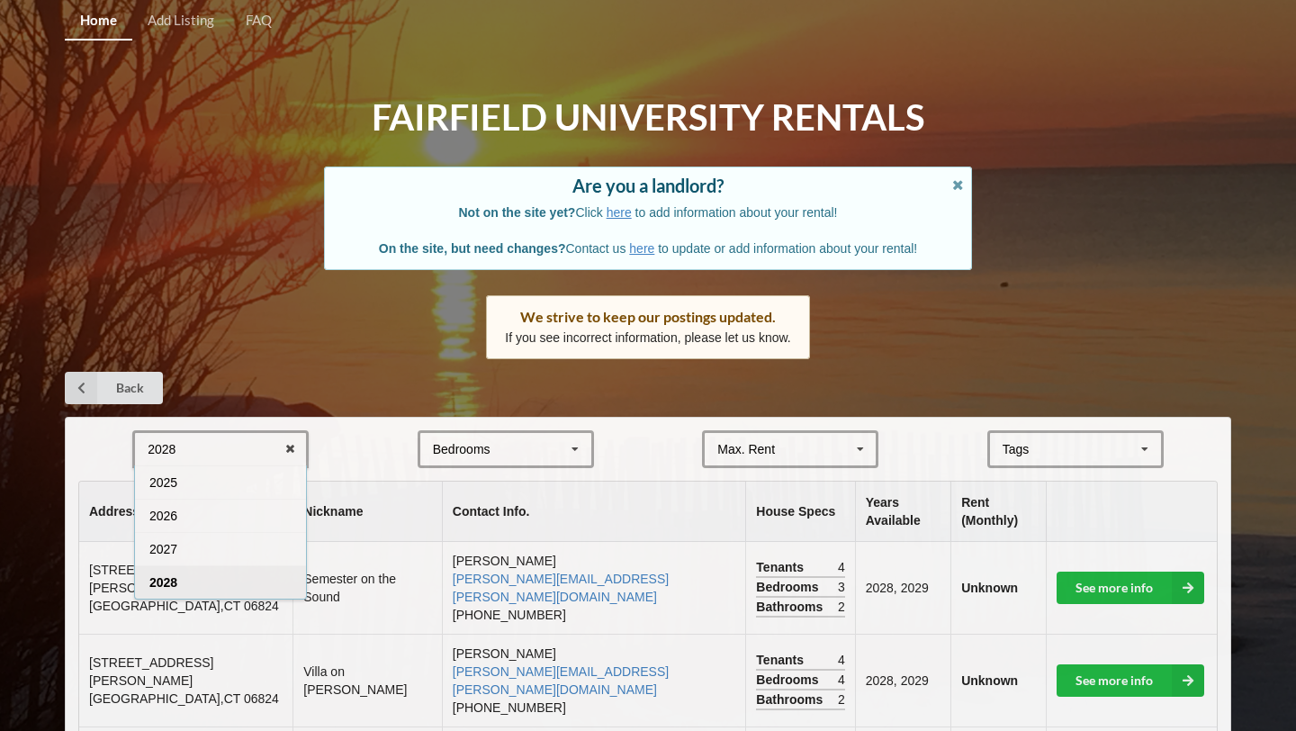
drag, startPoint x: 644, startPoint y: 431, endPoint x: 1090, endPoint y: 463, distance: 446.5
click at [644, 431] on form "2028 2025 2026 2027 2028 Bedrooms 1 2 3 4 5 6 7 8 Max. Rent $4,000 $5,000 $6,00…" at bounding box center [647, 449] width 1139 height 38
click at [1086, 447] on div "[GEOGRAPHIC_DATA] Area Downtown" at bounding box center [1075, 449] width 176 height 38
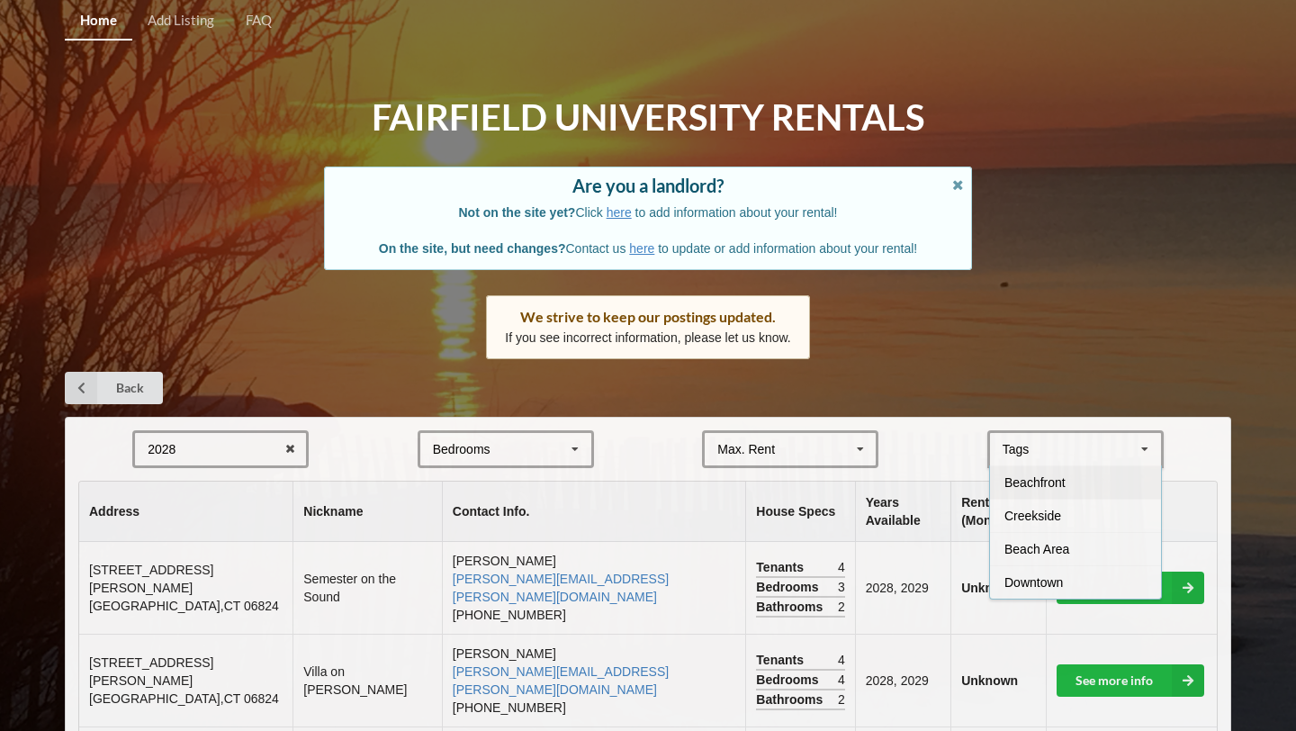
click at [1124, 448] on div "[GEOGRAPHIC_DATA] Area Downtown" at bounding box center [1075, 449] width 176 height 38
click at [1044, 333] on div "Home Add Listing FAQ Fairfield University Rentals Are you a landlord? Not on th…" at bounding box center [648, 595] width 1296 height 1190
click at [1039, 446] on div "Tags" at bounding box center [1027, 449] width 58 height 21
click at [1031, 481] on span "Beachfront" at bounding box center [1034, 482] width 61 height 14
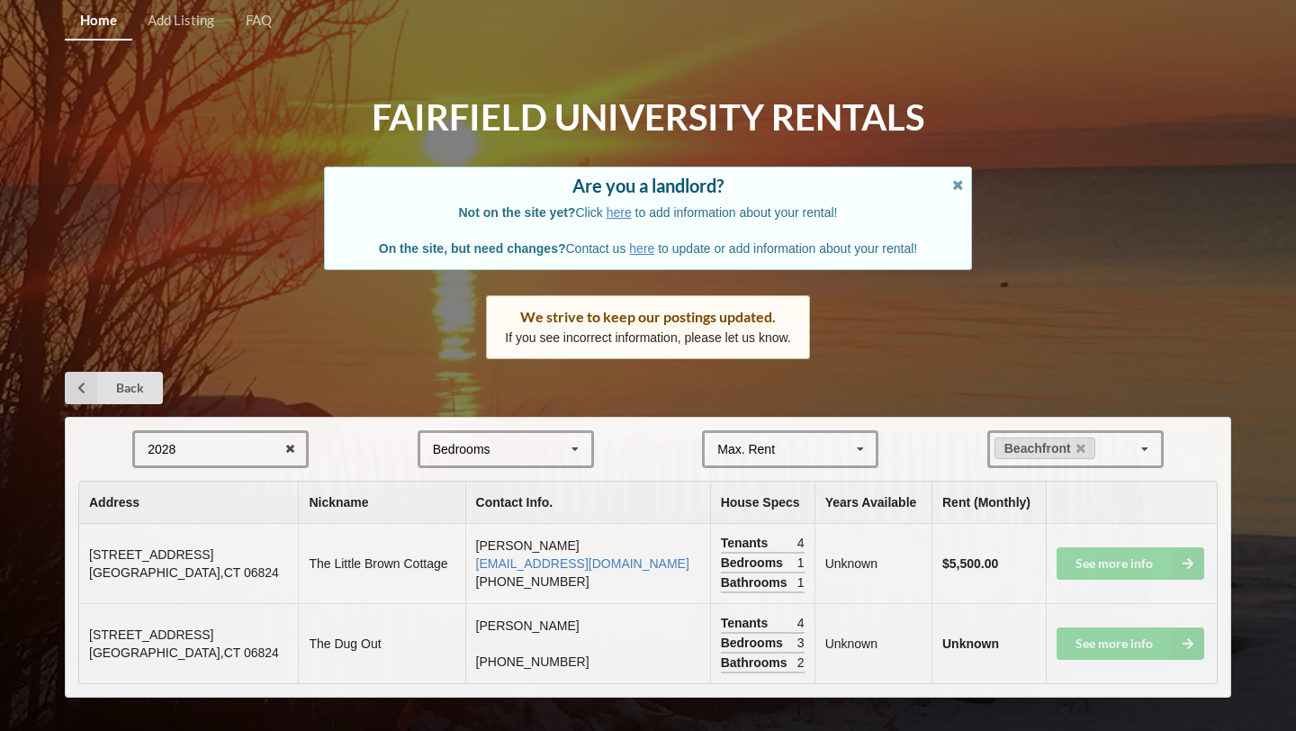
click at [1237, 301] on div "Home Add Listing FAQ Fairfield University Rentals Are you a landlord? Not on th…" at bounding box center [648, 366] width 1296 height 733
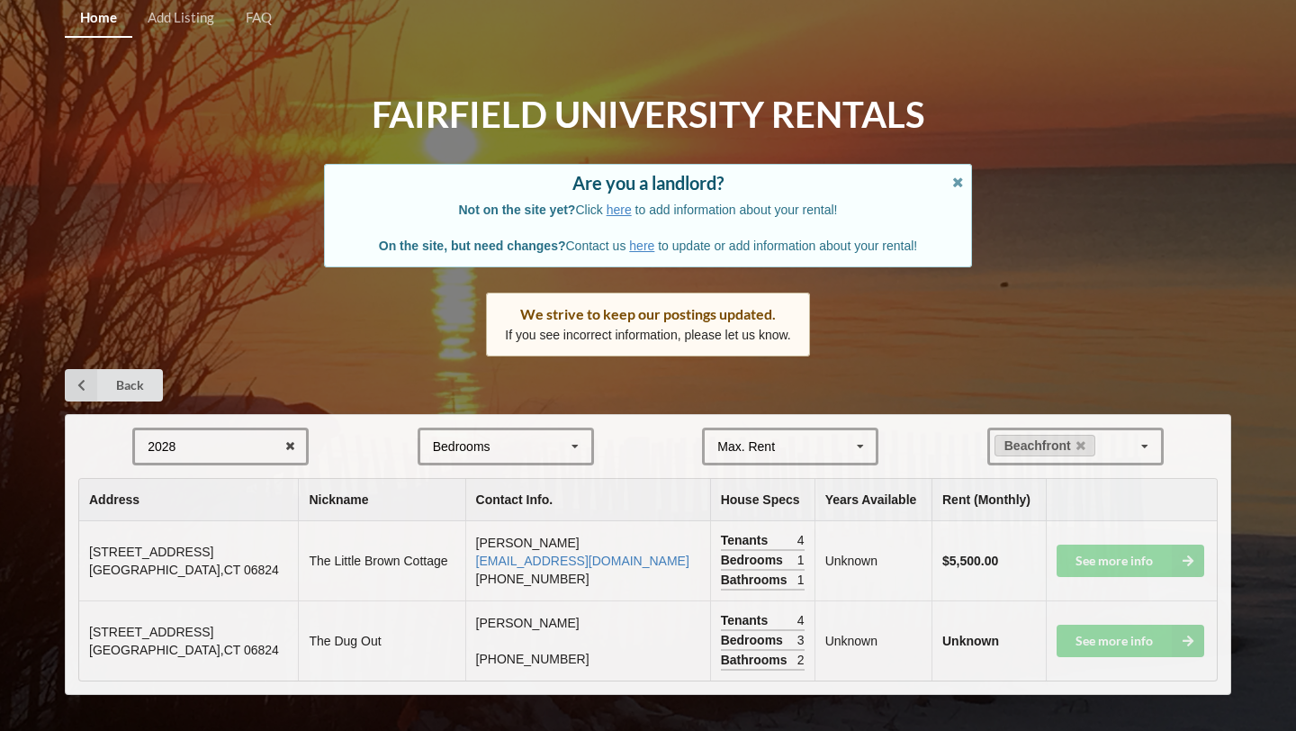
click at [1084, 274] on div "Home Add Listing FAQ Fairfield University Rentals Are you a landlord? Not on th…" at bounding box center [648, 363] width 1296 height 733
click at [16, 508] on div "Home Add Listing FAQ Fairfield University Rentals Are you a landlord? Not on th…" at bounding box center [648, 363] width 1296 height 733
drag, startPoint x: 45, startPoint y: 591, endPoint x: 84, endPoint y: 730, distance: 143.9
click at [83, 730] on div "Home Add Listing FAQ Fairfield University Rentals Are you a landlord? Not on th…" at bounding box center [648, 363] width 1296 height 733
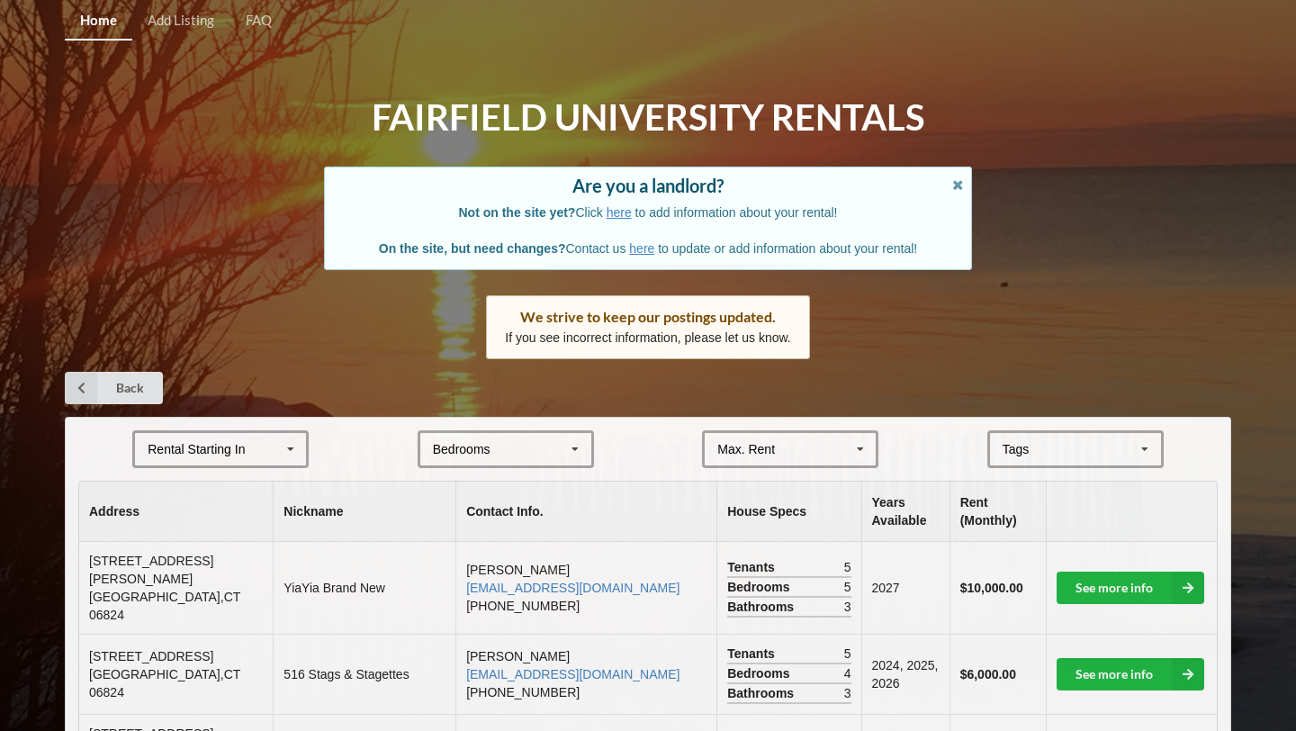
scroll to position [396, 0]
